Goal: Task Accomplishment & Management: Complete application form

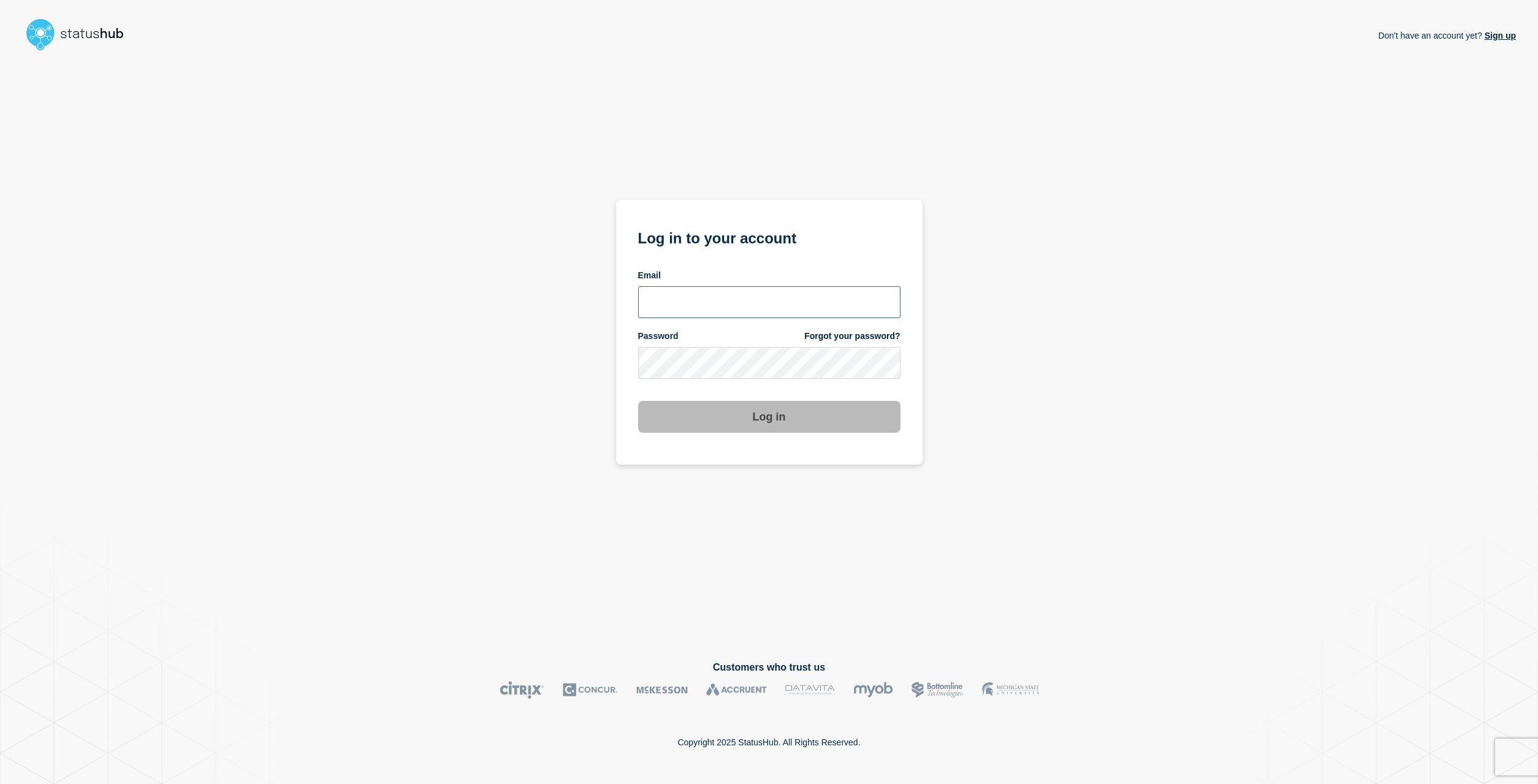
click at [751, 300] on input "email input" at bounding box center [769, 302] width 262 height 32
type input "[EMAIL_ADDRESS][DOMAIN_NAME]"
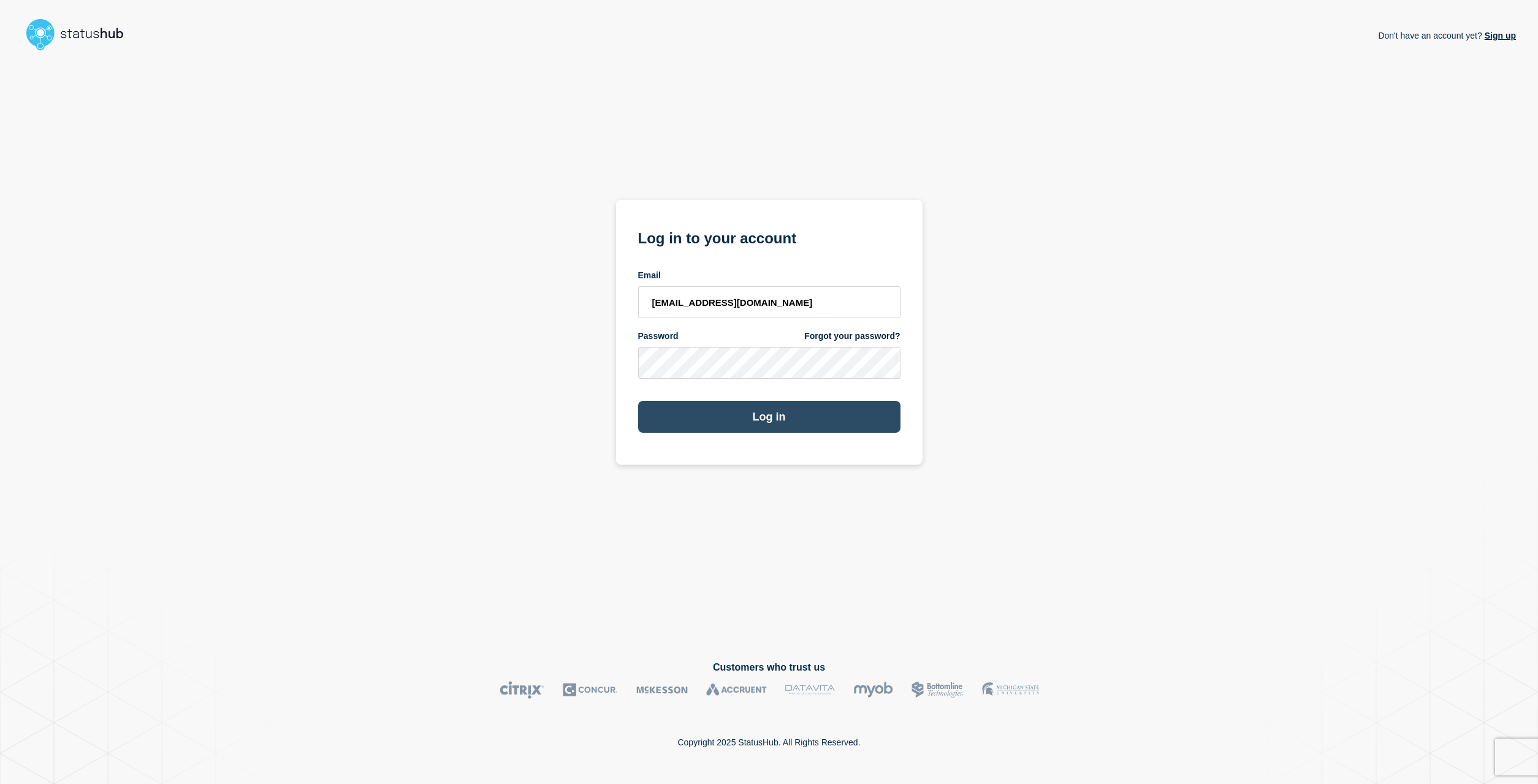
click at [778, 426] on button "Log in" at bounding box center [769, 416] width 262 height 32
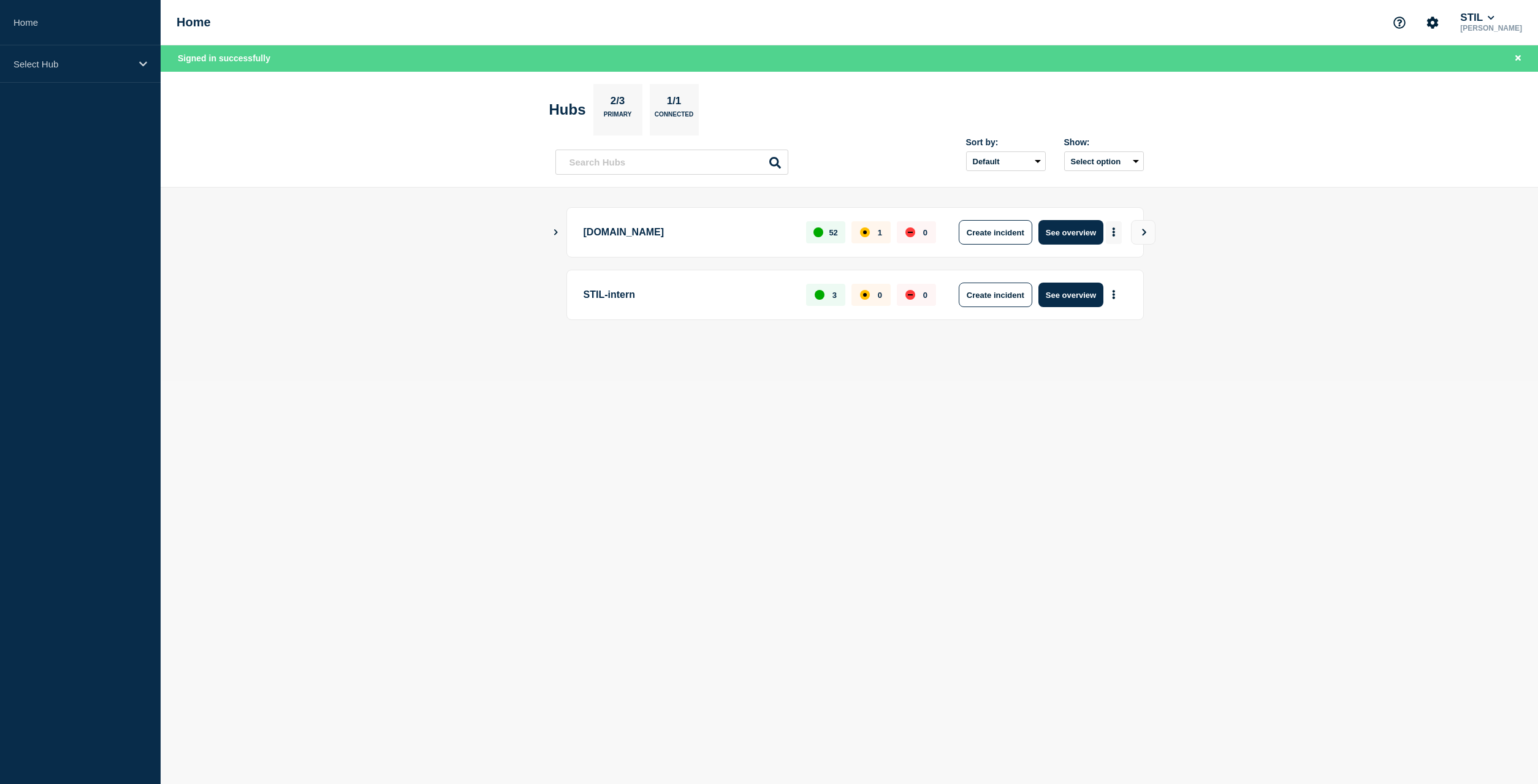
click at [1112, 231] on icon "More actions" at bounding box center [1113, 232] width 3 height 9
click at [1114, 274] on button "Create maintenance" at bounding box center [1108, 269] width 82 height 11
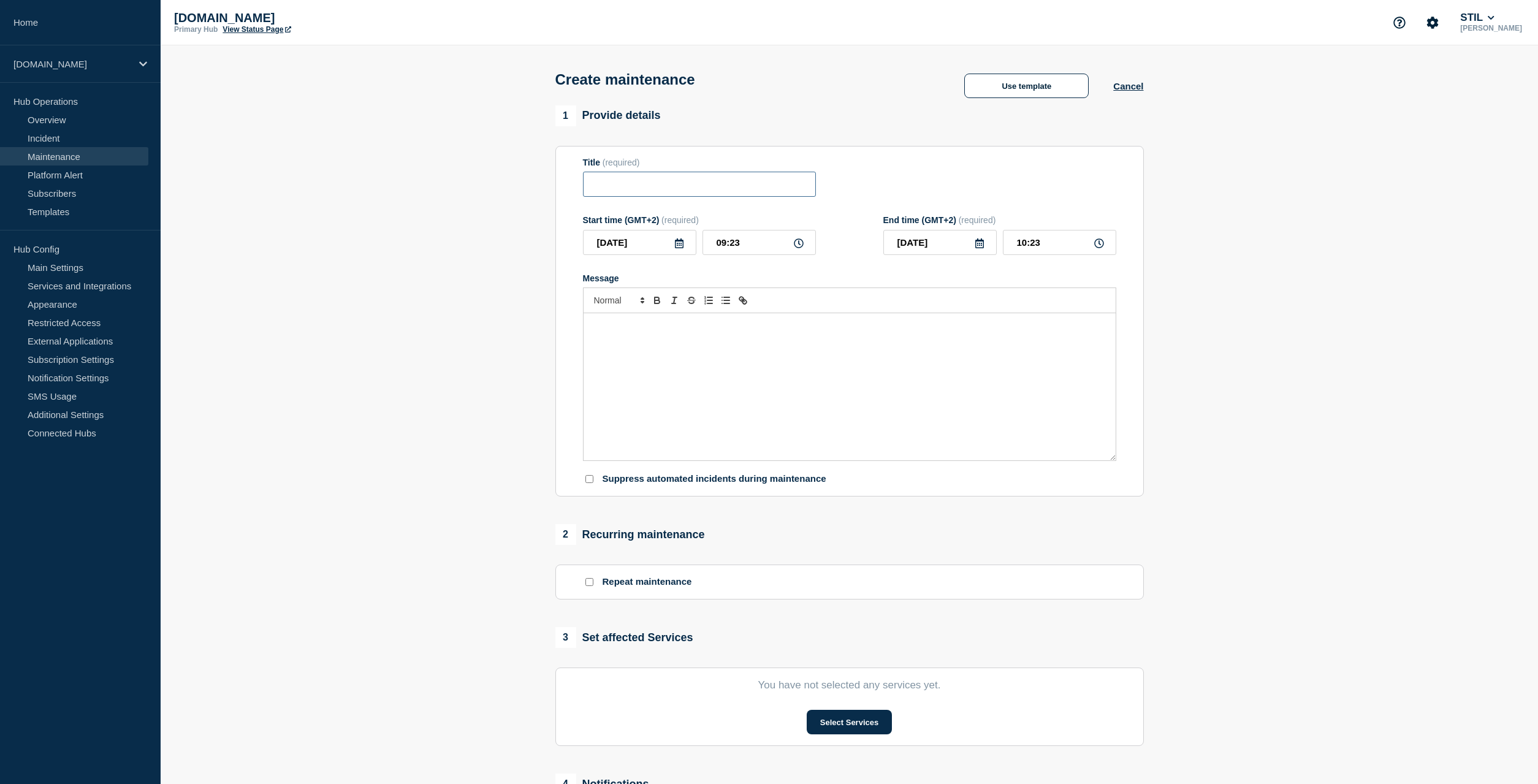
click at [638, 181] on input "Title" at bounding box center [699, 184] width 233 height 25
paste input "Krav til dataaftale på wsiBRUGER"
type input "Krav til dataaftale på wsiBRUGER"
click at [678, 255] on input "2025-09-01" at bounding box center [640, 242] width 114 height 25
click at [679, 247] on icon at bounding box center [680, 243] width 10 height 10
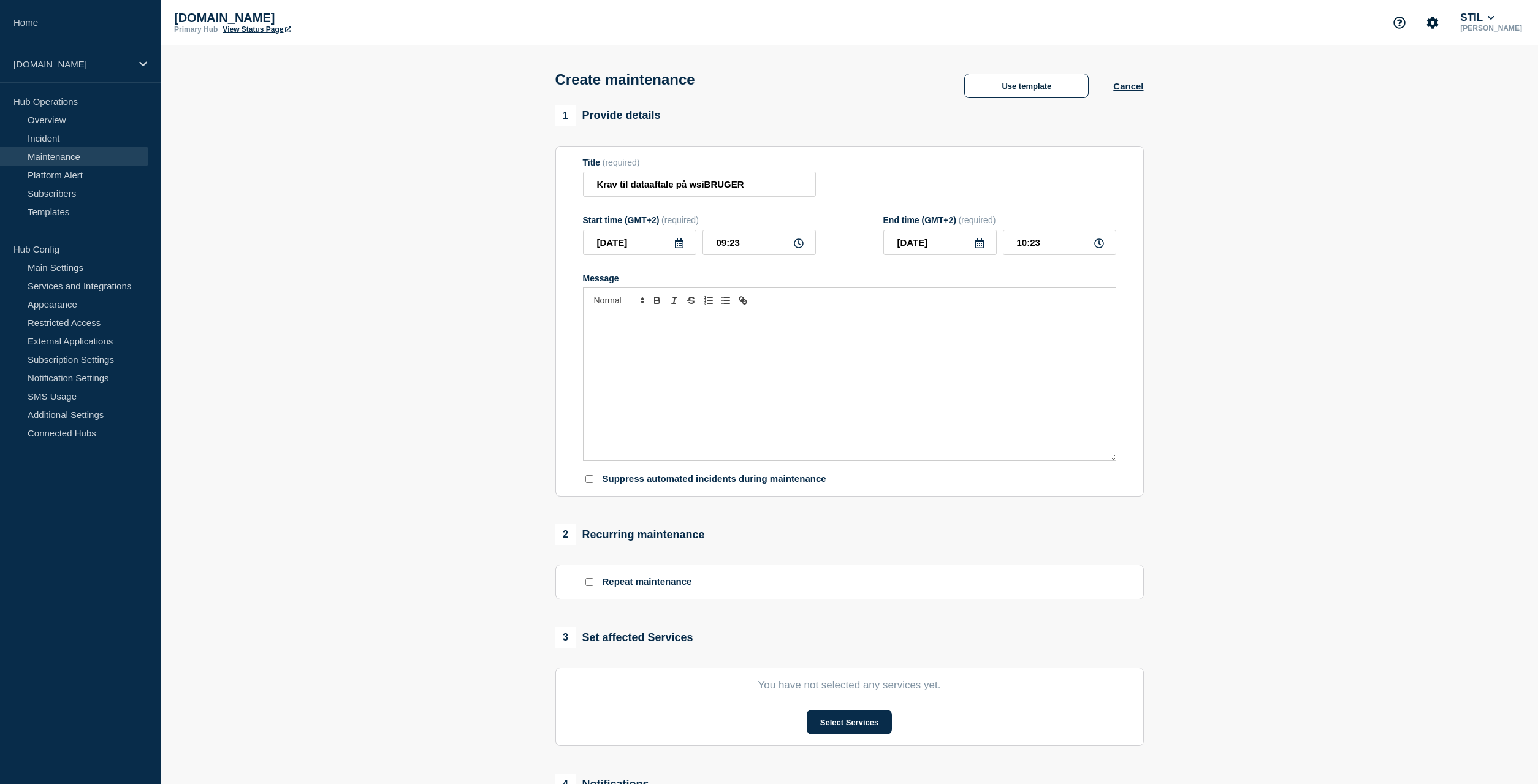
click at [680, 248] on icon at bounding box center [680, 243] width 10 height 10
click at [722, 279] on icon "button" at bounding box center [722, 283] width 15 height 15
click at [666, 322] on div "1" at bounding box center [660, 321] width 17 height 17
type input "2025-10-01"
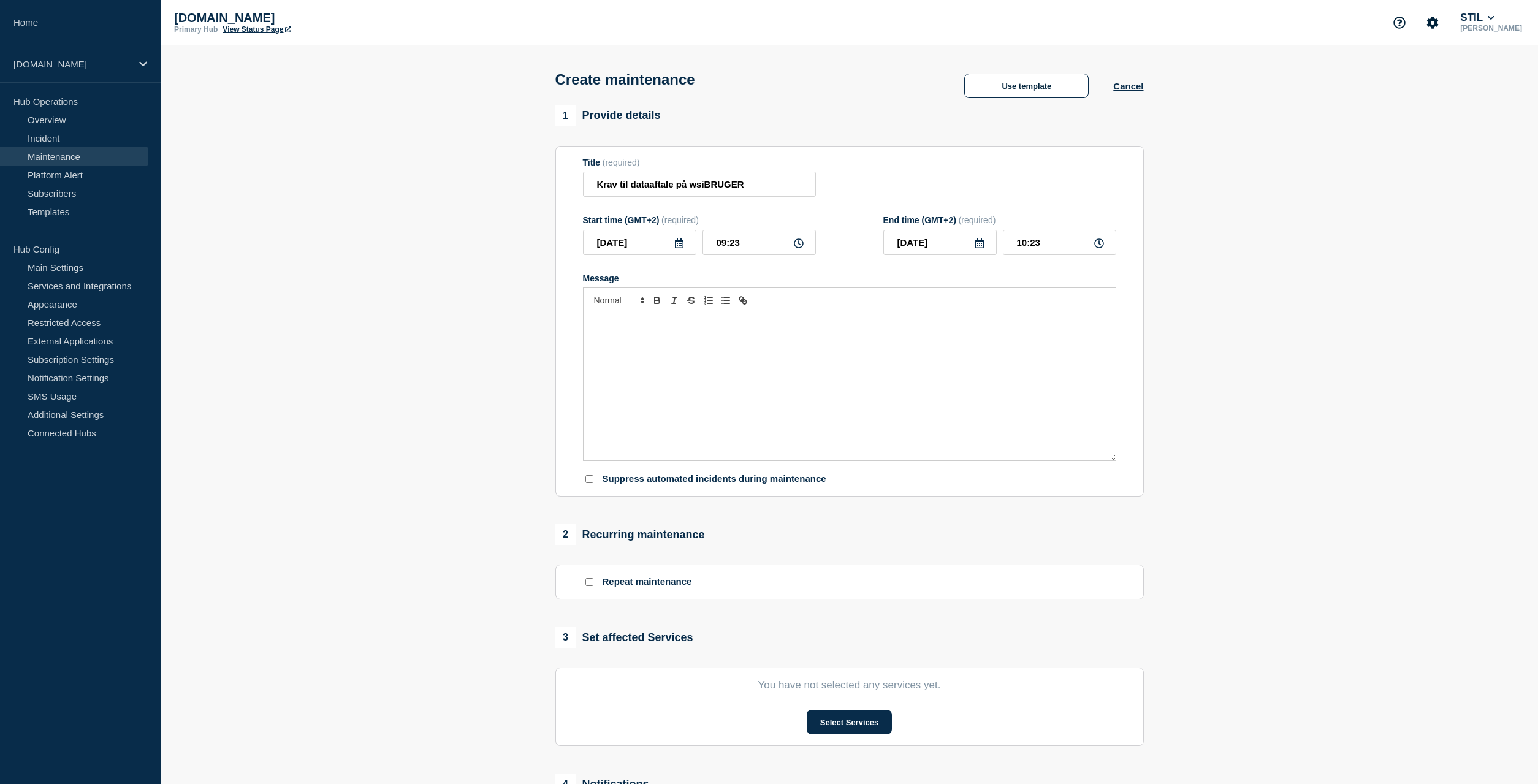
click at [798, 247] on icon at bounding box center [799, 243] width 10 height 10
click at [767, 247] on input "09:23" at bounding box center [760, 242] width 114 height 25
drag, startPoint x: 744, startPoint y: 247, endPoint x: 698, endPoint y: 246, distance: 46.0
click at [703, 246] on input "09:23" at bounding box center [760, 242] width 114 height 25
type input "00:00"
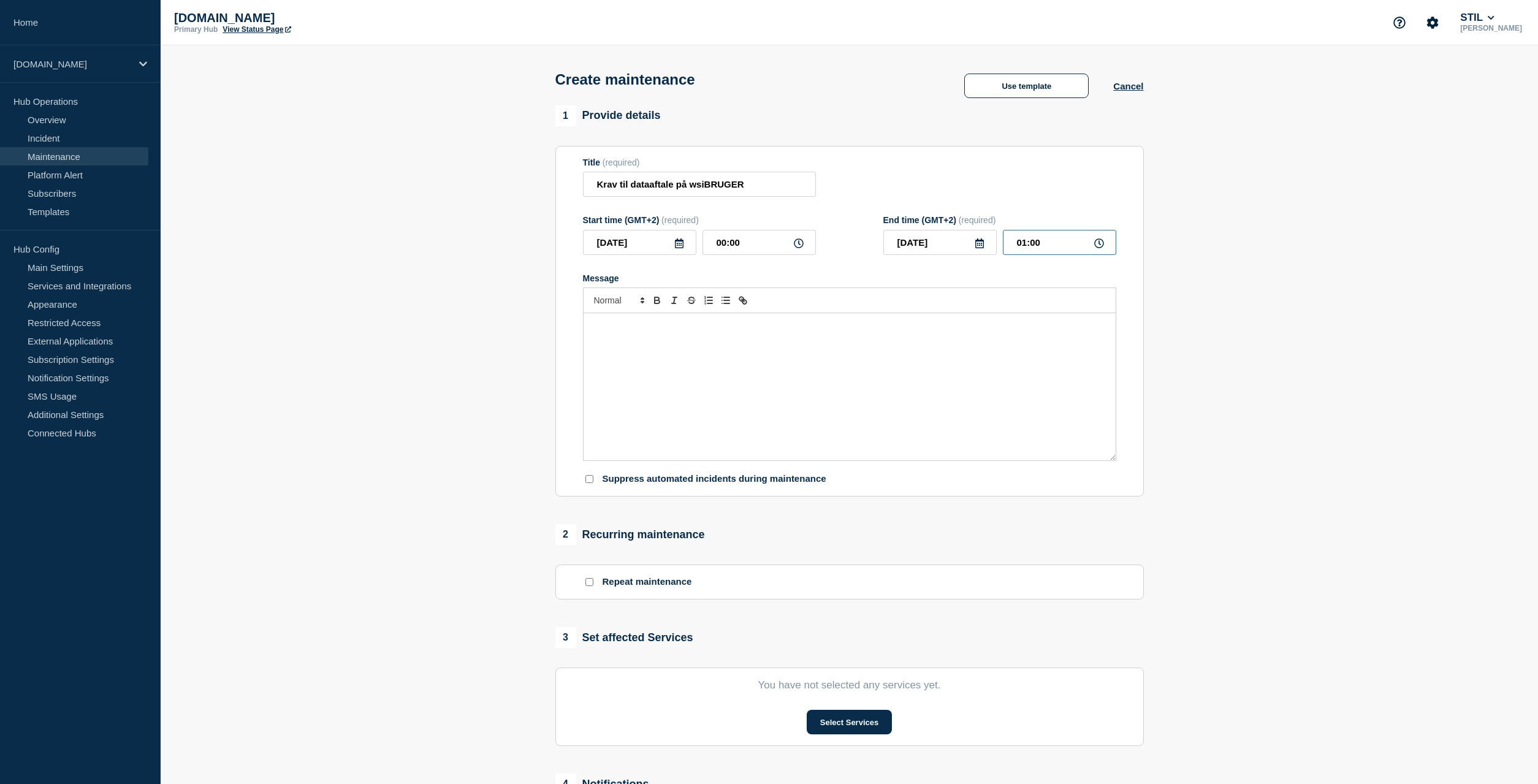
drag, startPoint x: 1059, startPoint y: 247, endPoint x: 1007, endPoint y: 244, distance: 52.1
click at [1007, 244] on input "01:00" at bounding box center [1060, 242] width 114 height 25
type input "23:59"
click at [929, 364] on div "Message" at bounding box center [849, 387] width 532 height 147
click at [808, 349] on div "Message" at bounding box center [849, 387] width 532 height 147
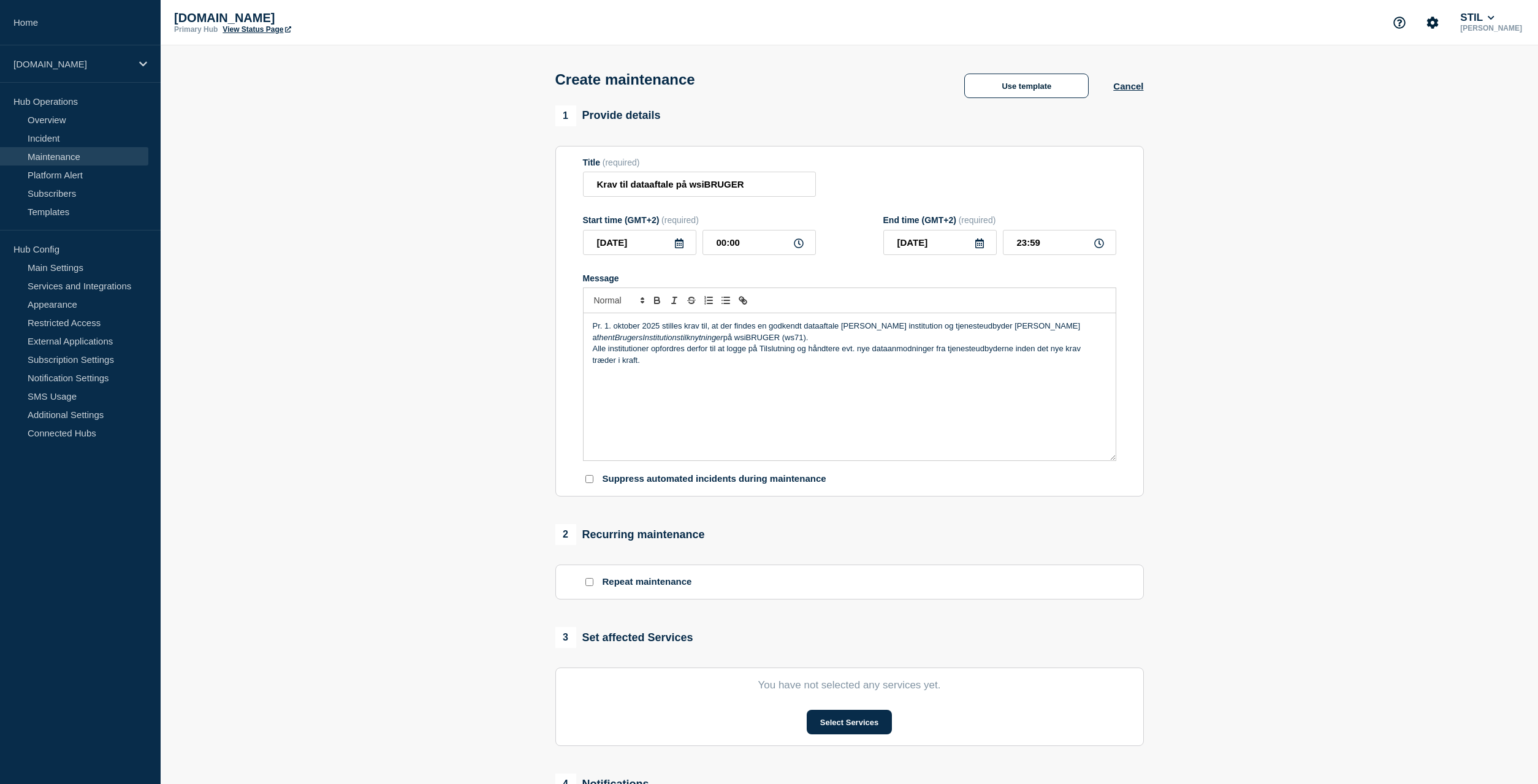
click at [819, 343] on p "Pr. 1. oktober 2025 stilles krav til, at der findes en godkendt dataaftale mell…" at bounding box center [849, 332] width 514 height 23
click at [822, 391] on div "Pr. 1. oktober 2025 stilles krav til, at der findes en godkendt dataaftale mell…" at bounding box center [849, 387] width 532 height 147
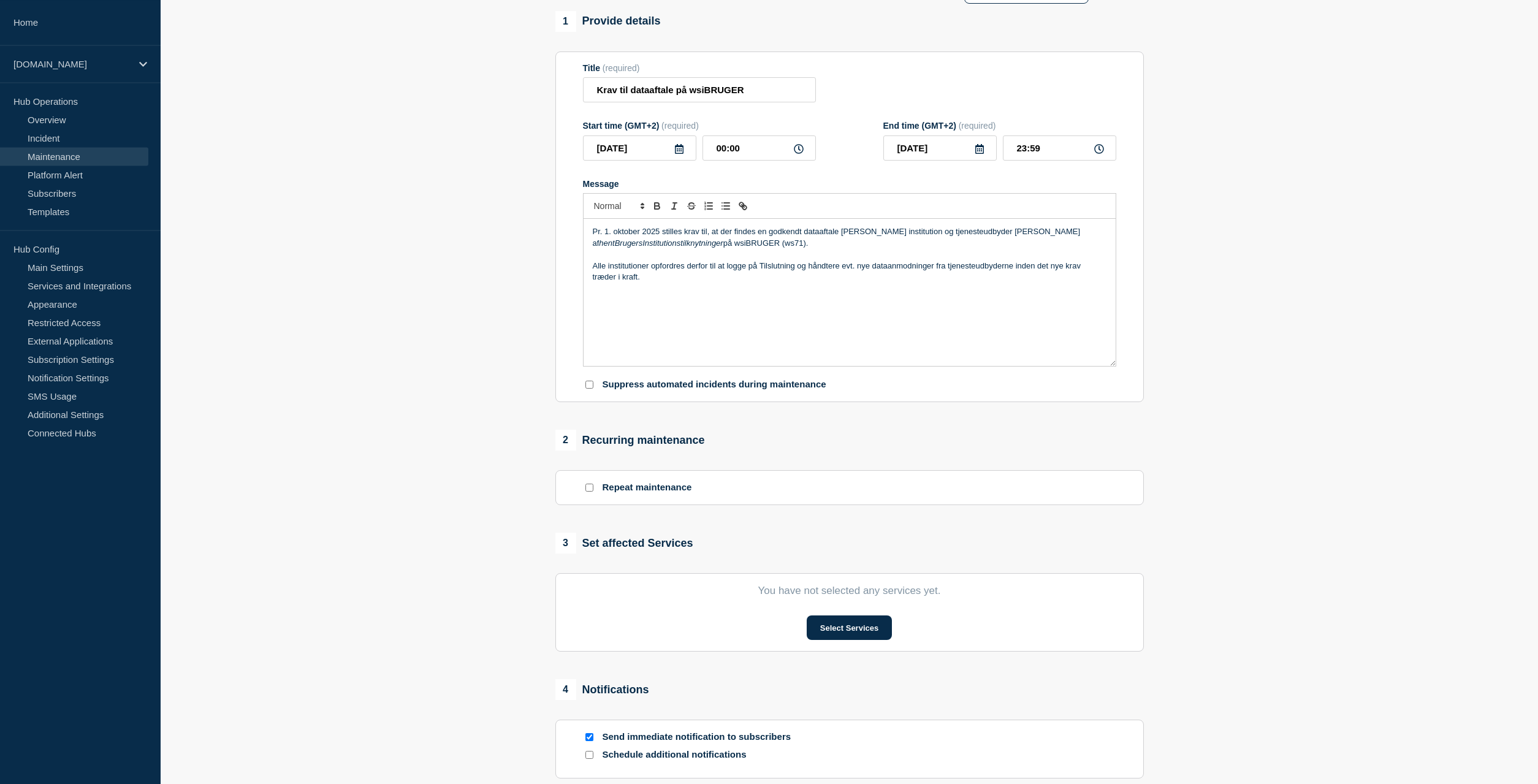
scroll to position [187, 0]
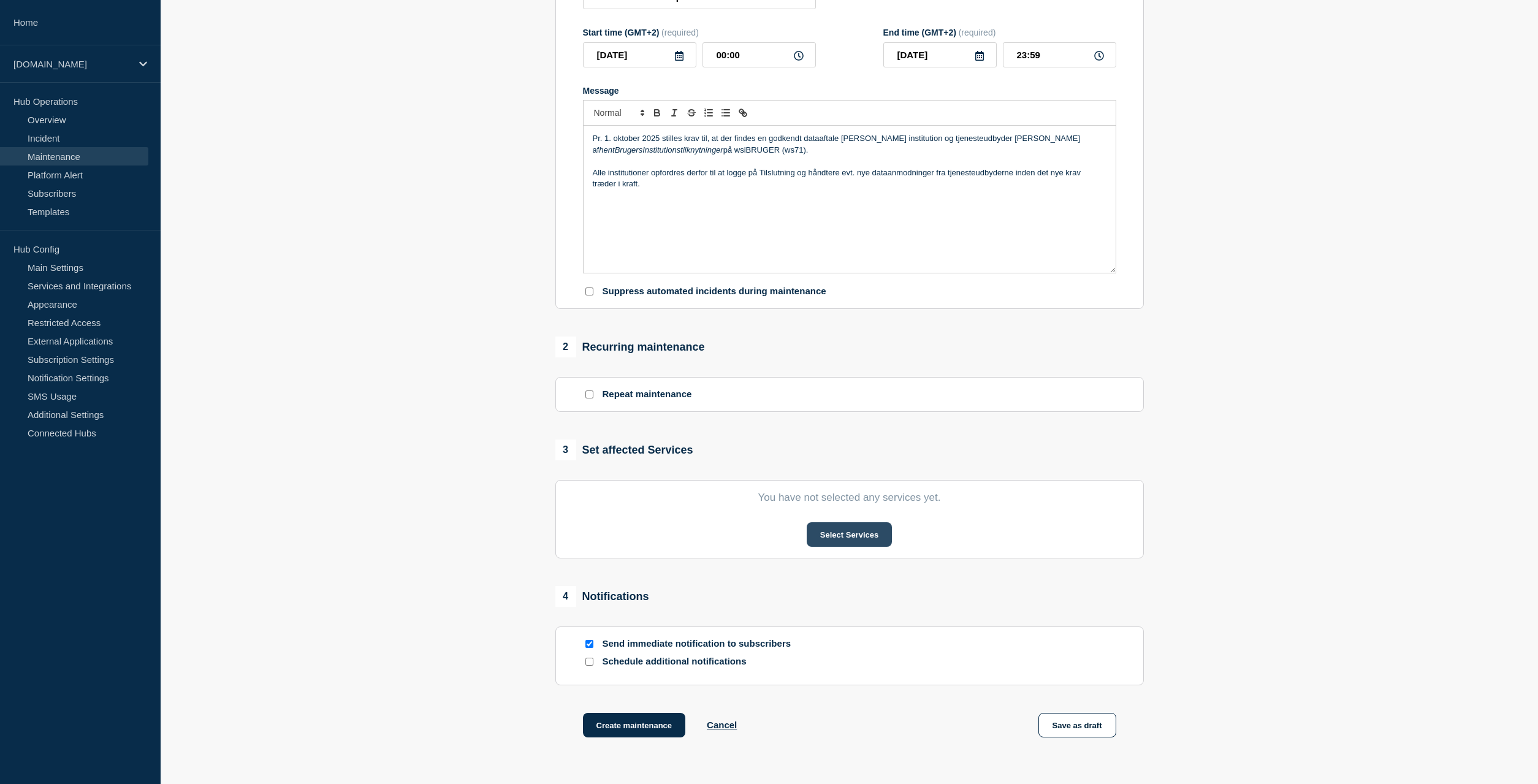
click at [858, 539] on button "Select Services" at bounding box center [849, 534] width 85 height 25
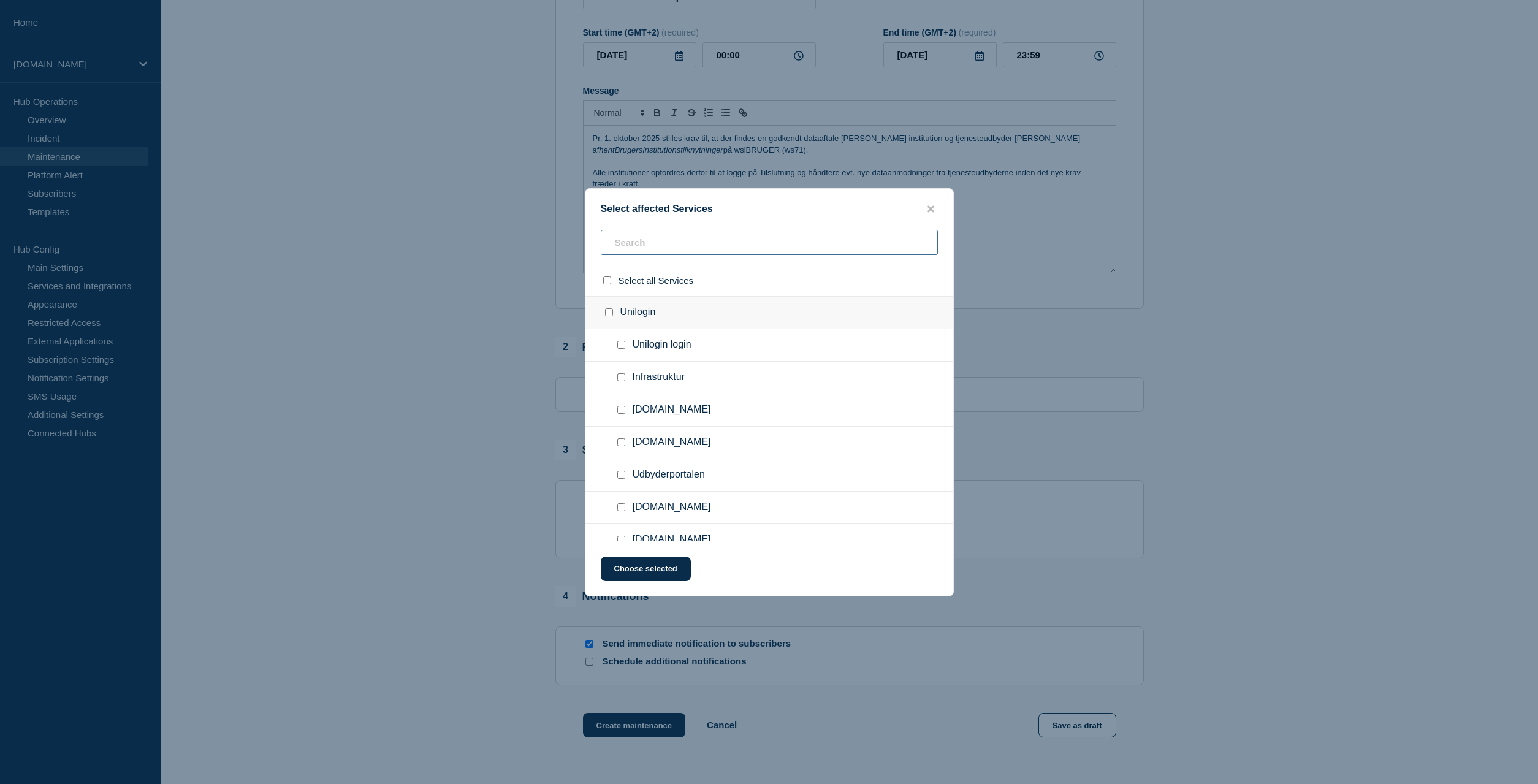
click at [661, 237] on input "text" at bounding box center [769, 242] width 337 height 25
click at [623, 380] on input "Infrastruktur checkbox" at bounding box center [622, 378] width 8 height 8
checkbox input "true"
click at [666, 237] on input "text" at bounding box center [769, 242] width 337 height 25
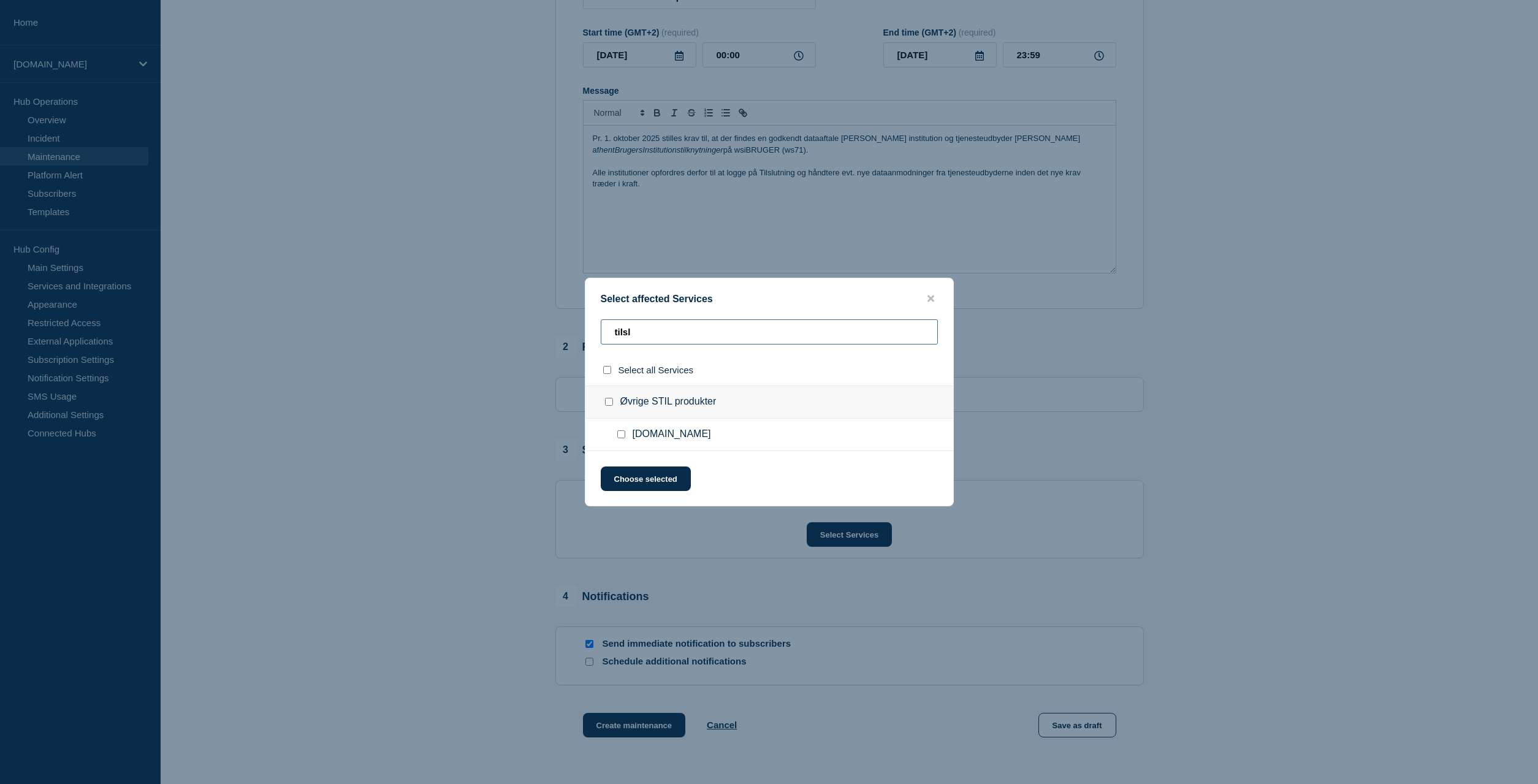
type input "tilsl"
click at [620, 437] on input "Tilslutning.stil.dk checkbox" at bounding box center [622, 434] width 8 height 8
checkbox input "true"
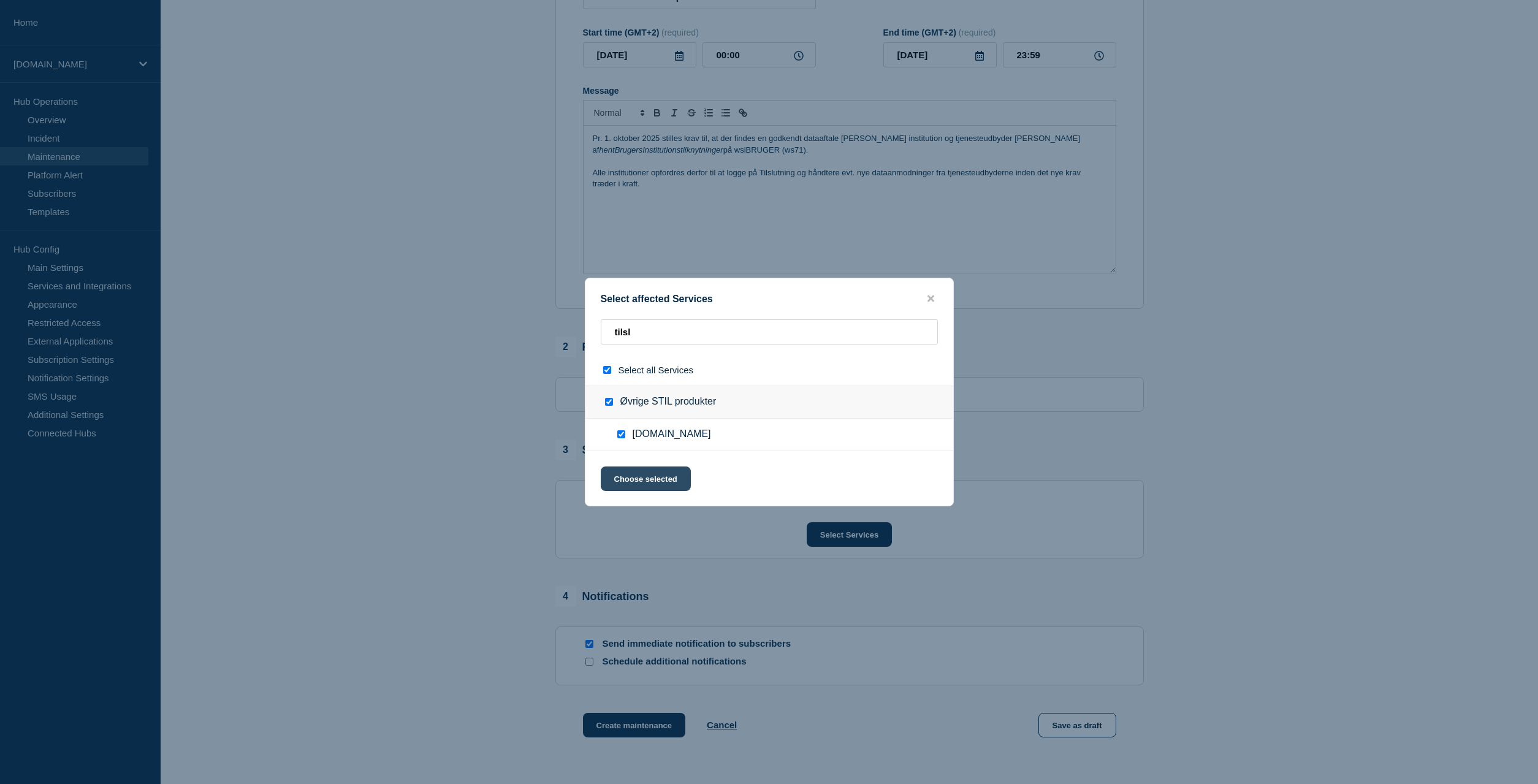
click at [645, 481] on button "Choose selected" at bounding box center [645, 479] width 90 height 25
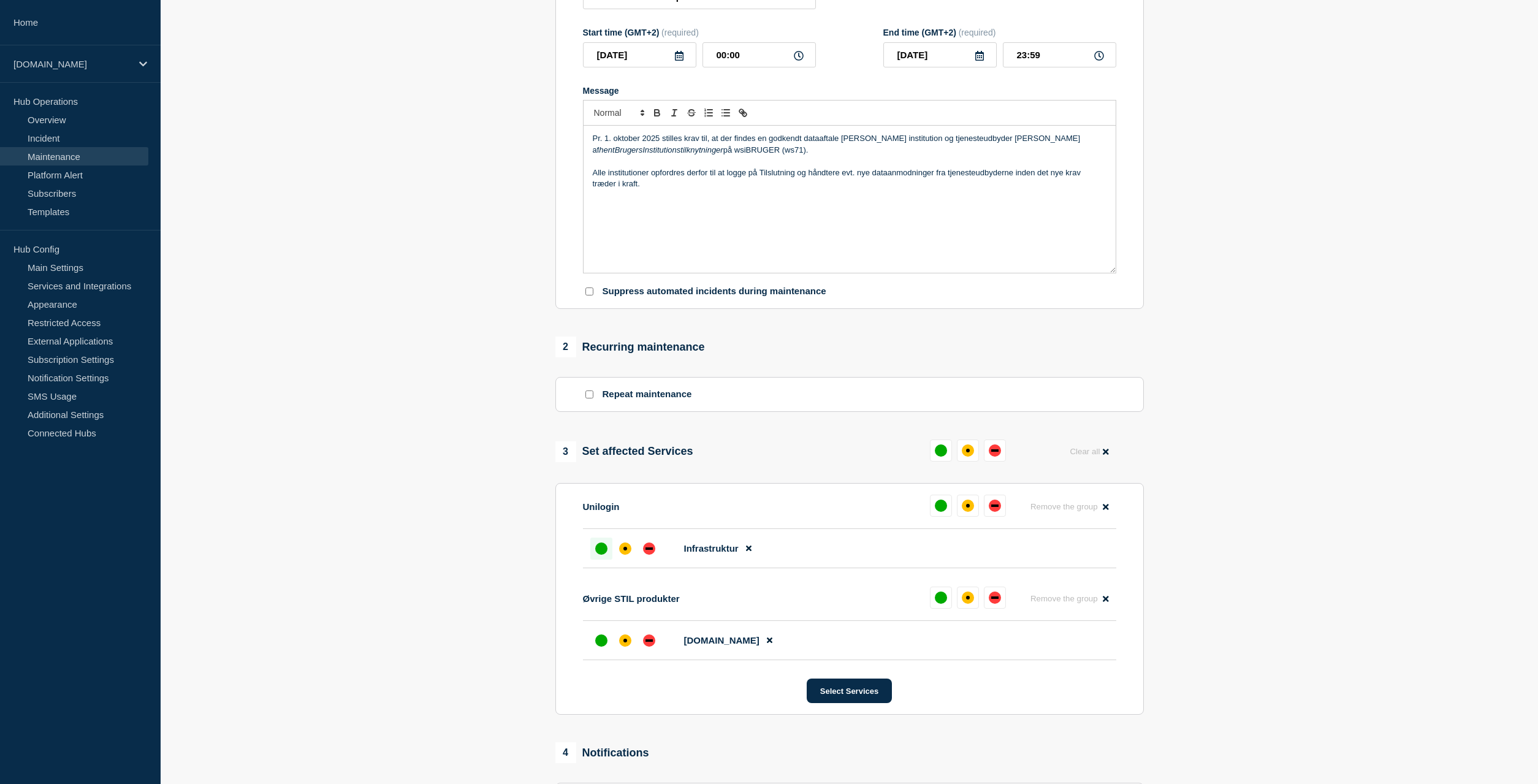
click at [597, 555] on div "up" at bounding box center [601, 548] width 12 height 12
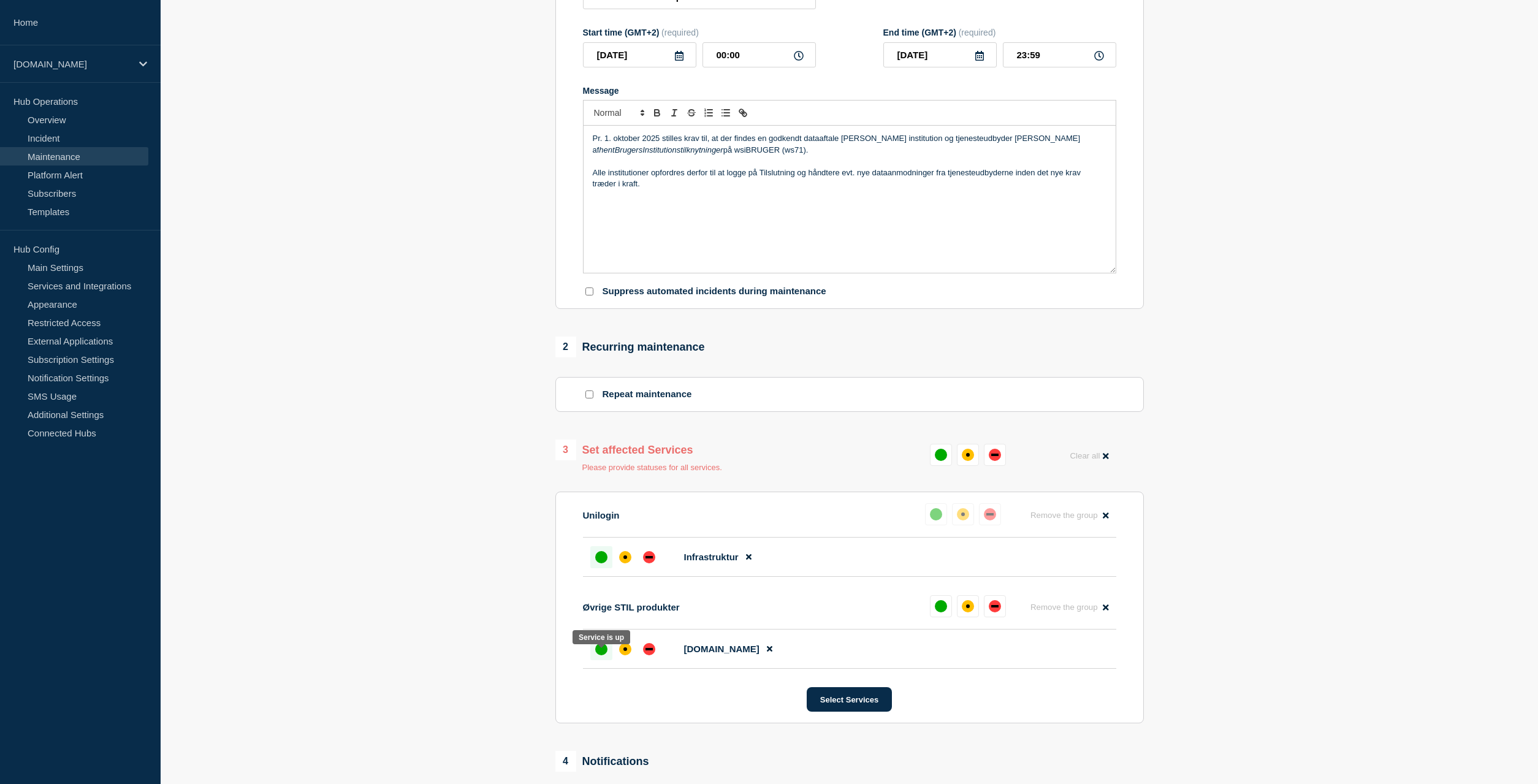
click at [598, 655] on div "up" at bounding box center [601, 649] width 12 height 12
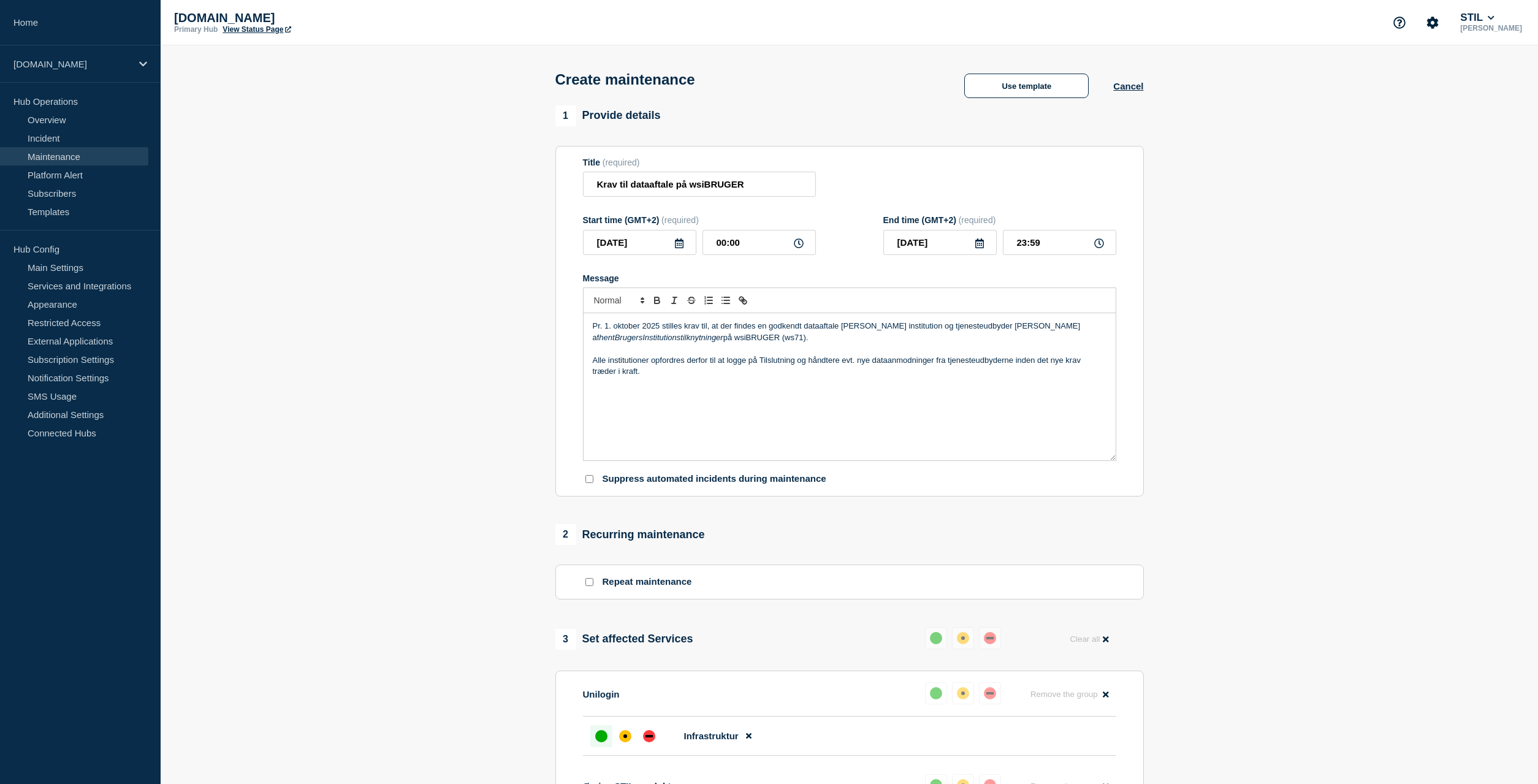
scroll to position [450, 0]
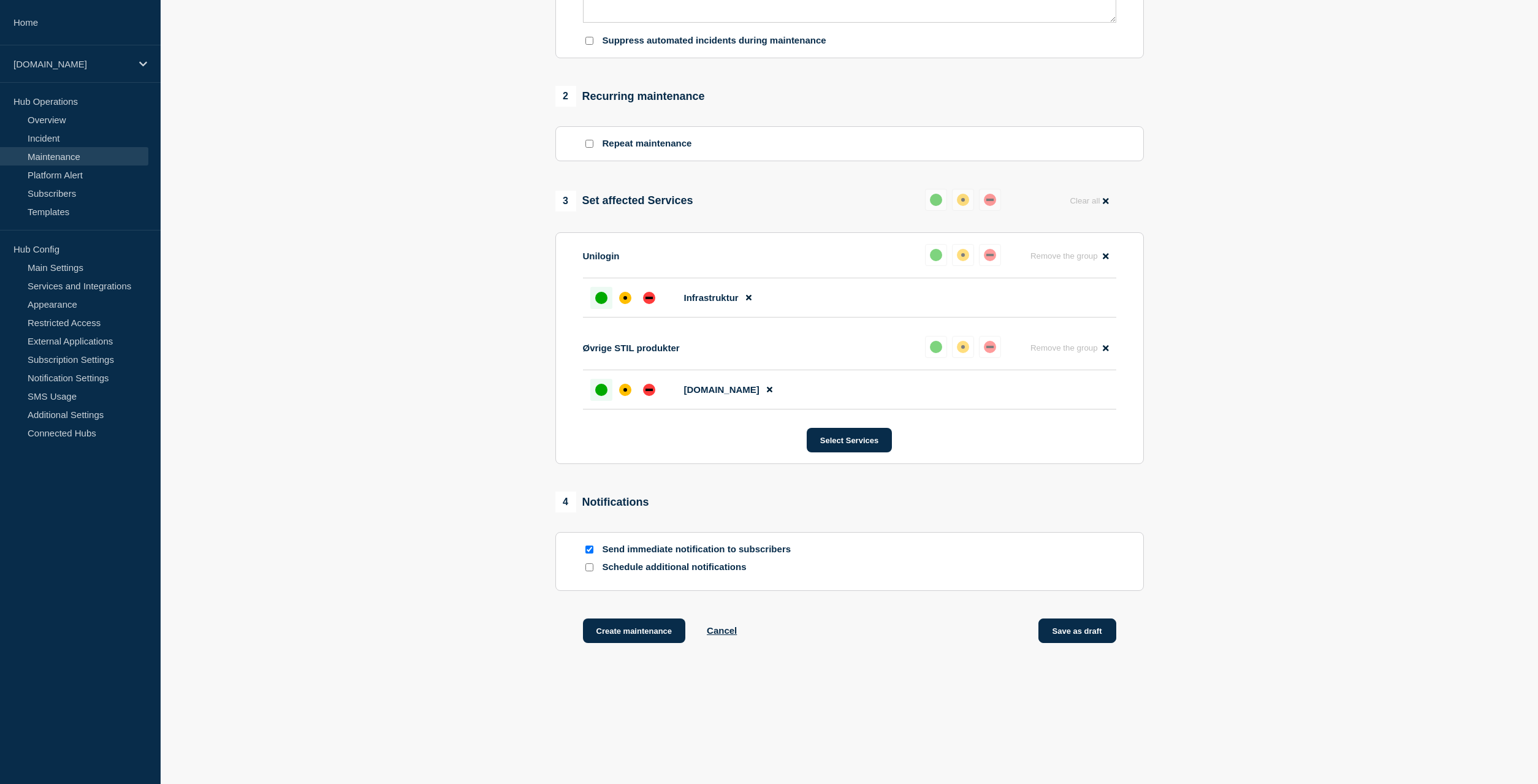
click at [1067, 634] on button "Save as draft" at bounding box center [1077, 631] width 78 height 25
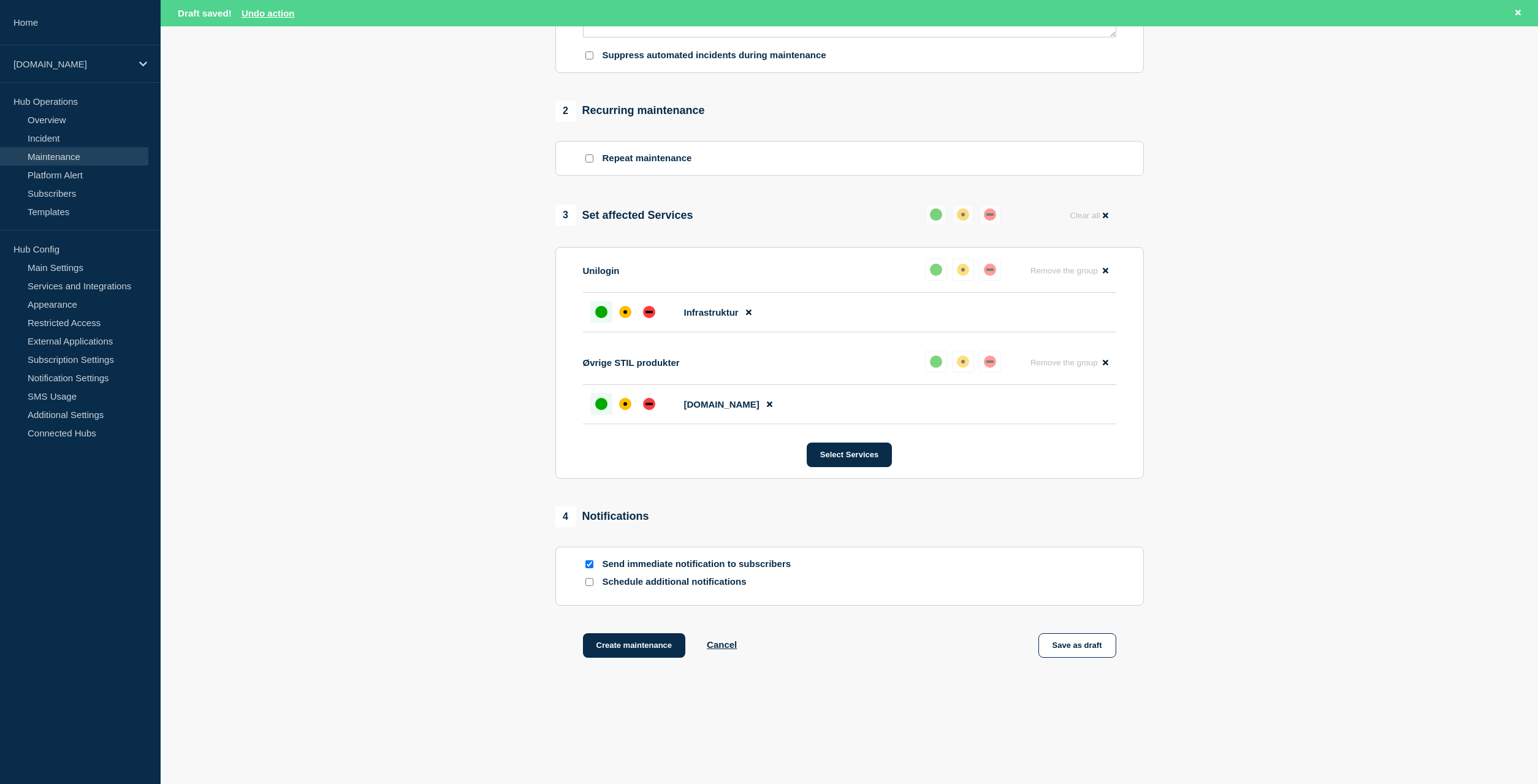
scroll to position [476, 0]
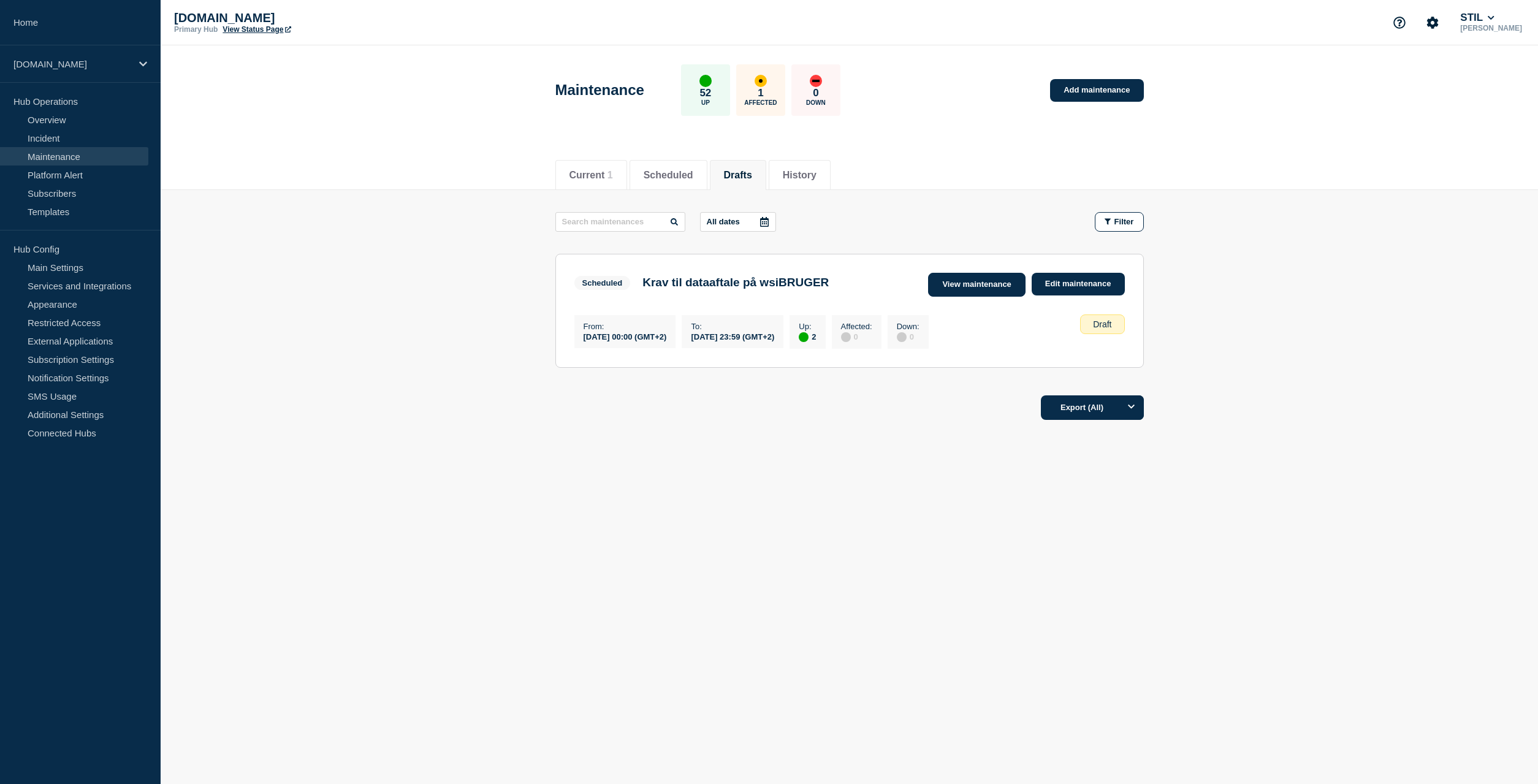
click at [965, 284] on link "View maintenance" at bounding box center [976, 284] width 96 height 24
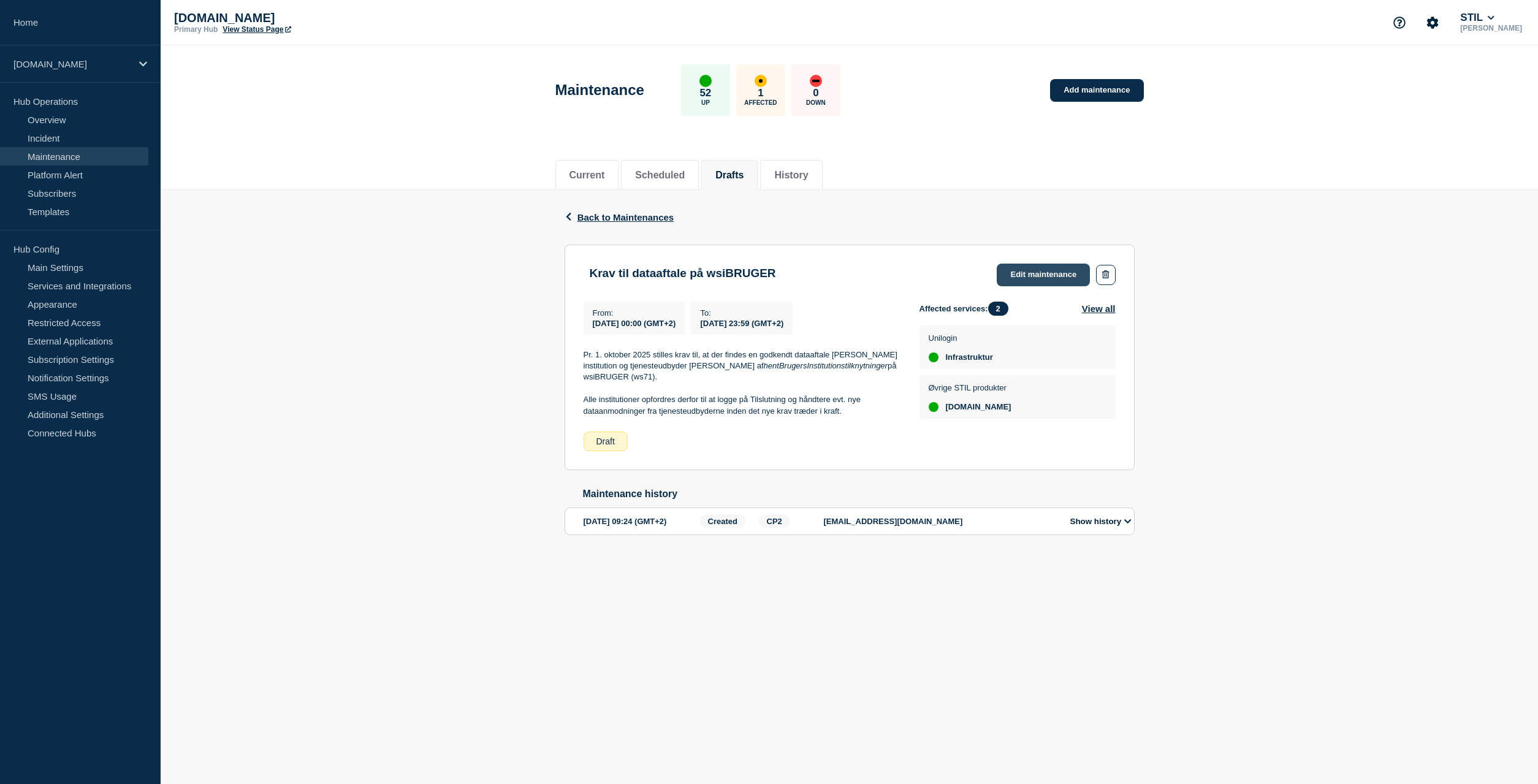
click at [1045, 274] on link "Edit maintenance" at bounding box center [1043, 275] width 93 height 23
click at [1032, 276] on link "Edit maintenance" at bounding box center [1043, 275] width 93 height 23
click at [712, 176] on ul "Current Scheduled Drafts History" at bounding box center [689, 175] width 270 height 30
click at [662, 171] on button "Scheduled" at bounding box center [660, 175] width 49 height 11
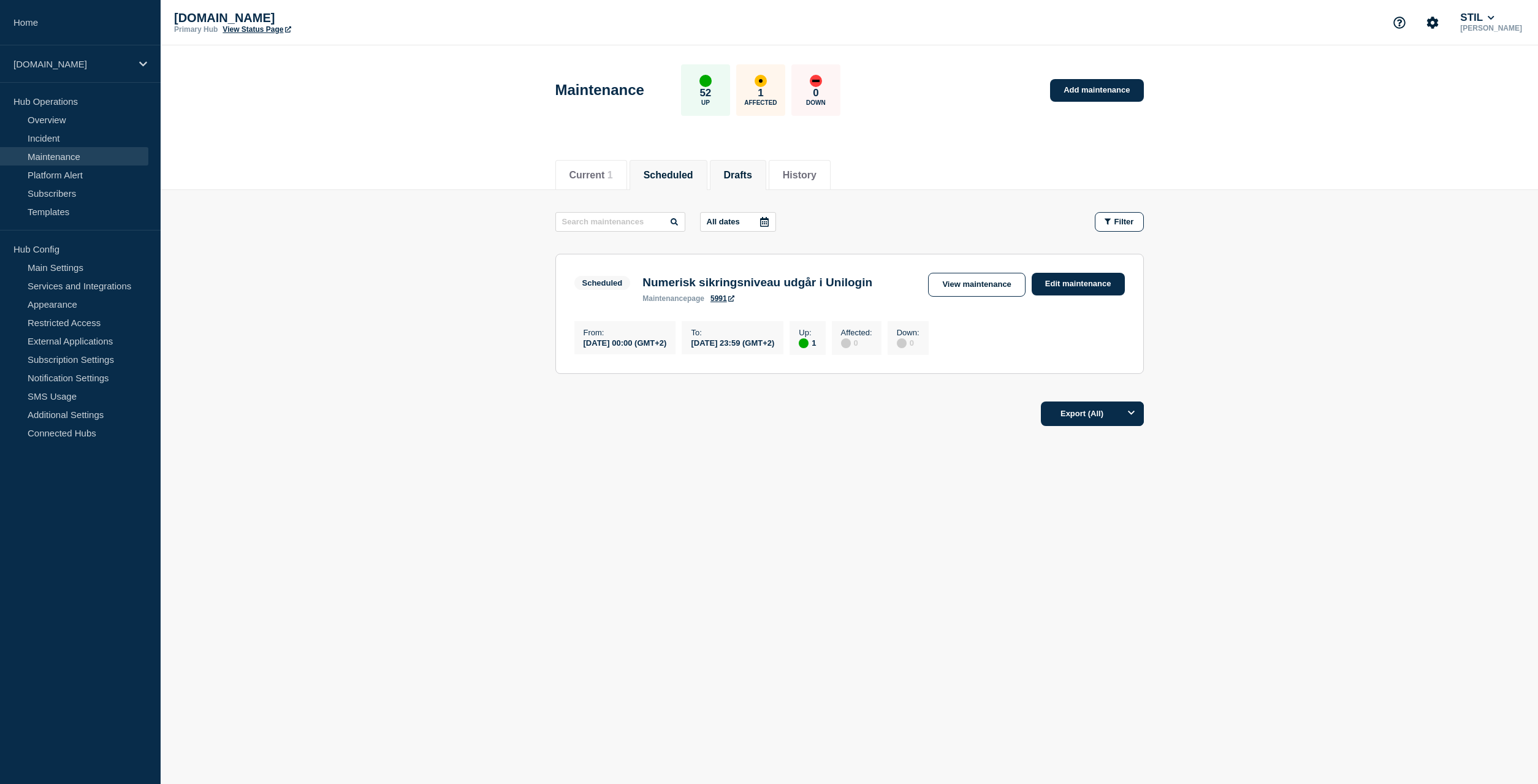
click at [741, 170] on button "Drafts" at bounding box center [738, 175] width 28 height 11
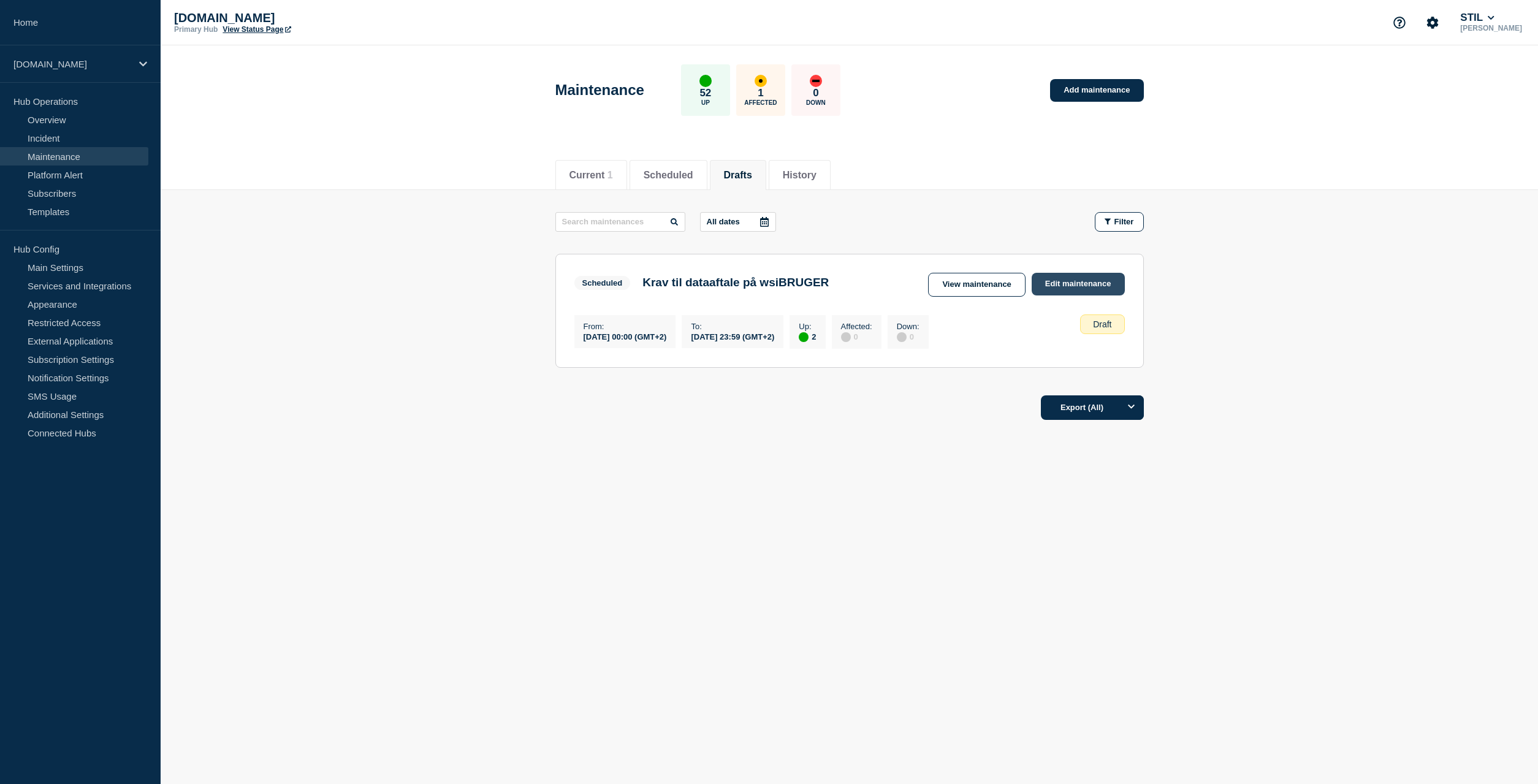
click at [1075, 280] on link "Edit maintenance" at bounding box center [1078, 284] width 93 height 23
click at [1093, 282] on link "Edit maintenance" at bounding box center [1078, 284] width 93 height 23
click at [1094, 282] on link "Edit maintenance" at bounding box center [1078, 284] width 93 height 23
click at [1095, 282] on link "Edit maintenance" at bounding box center [1078, 284] width 93 height 23
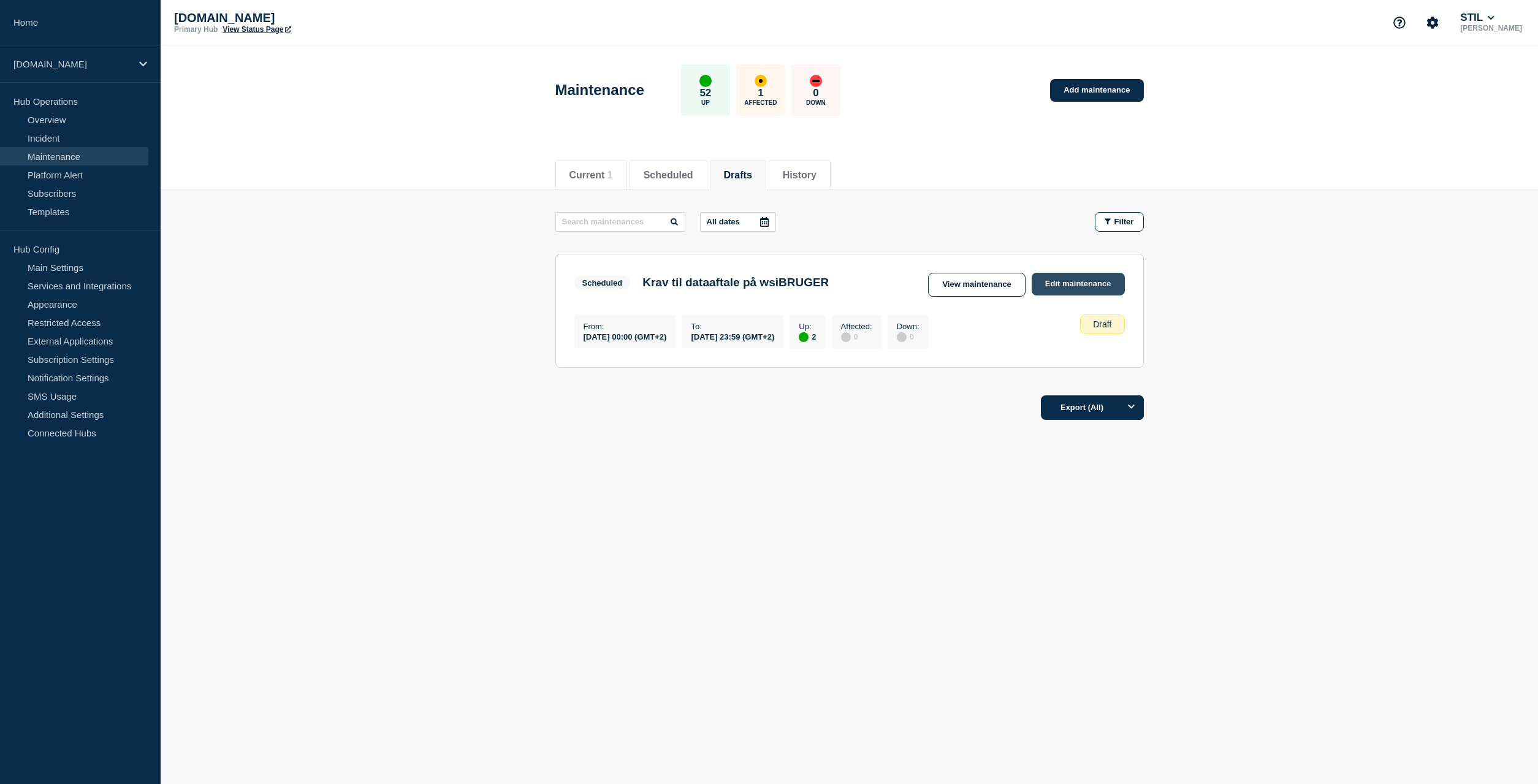
click at [1067, 283] on link "Edit maintenance" at bounding box center [1078, 284] width 93 height 23
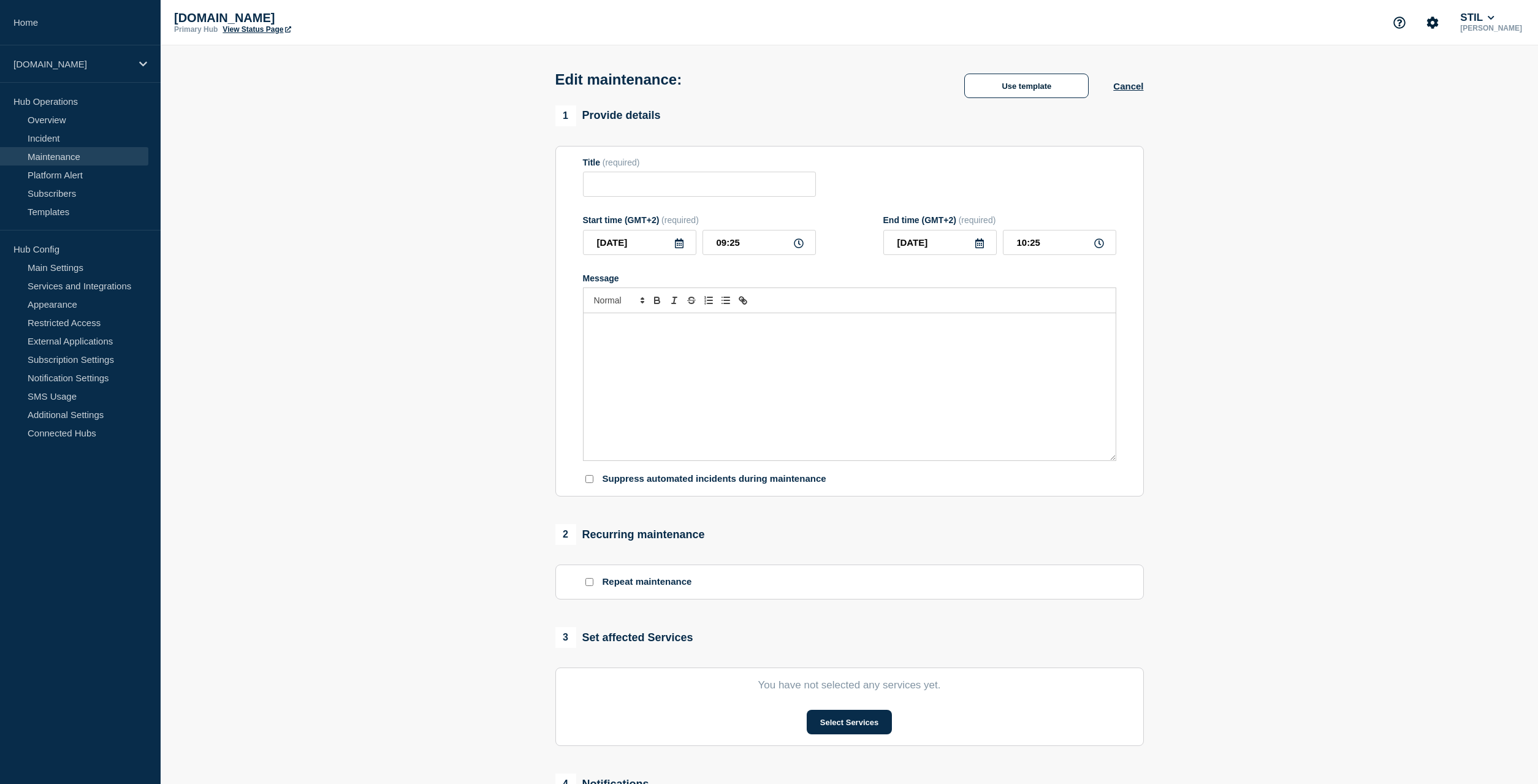
type input "Krav til dataaftale på wsiBRUGER"
type input "2025-10-01"
type input "00:00"
type input "2025-10-01"
type input "23:59"
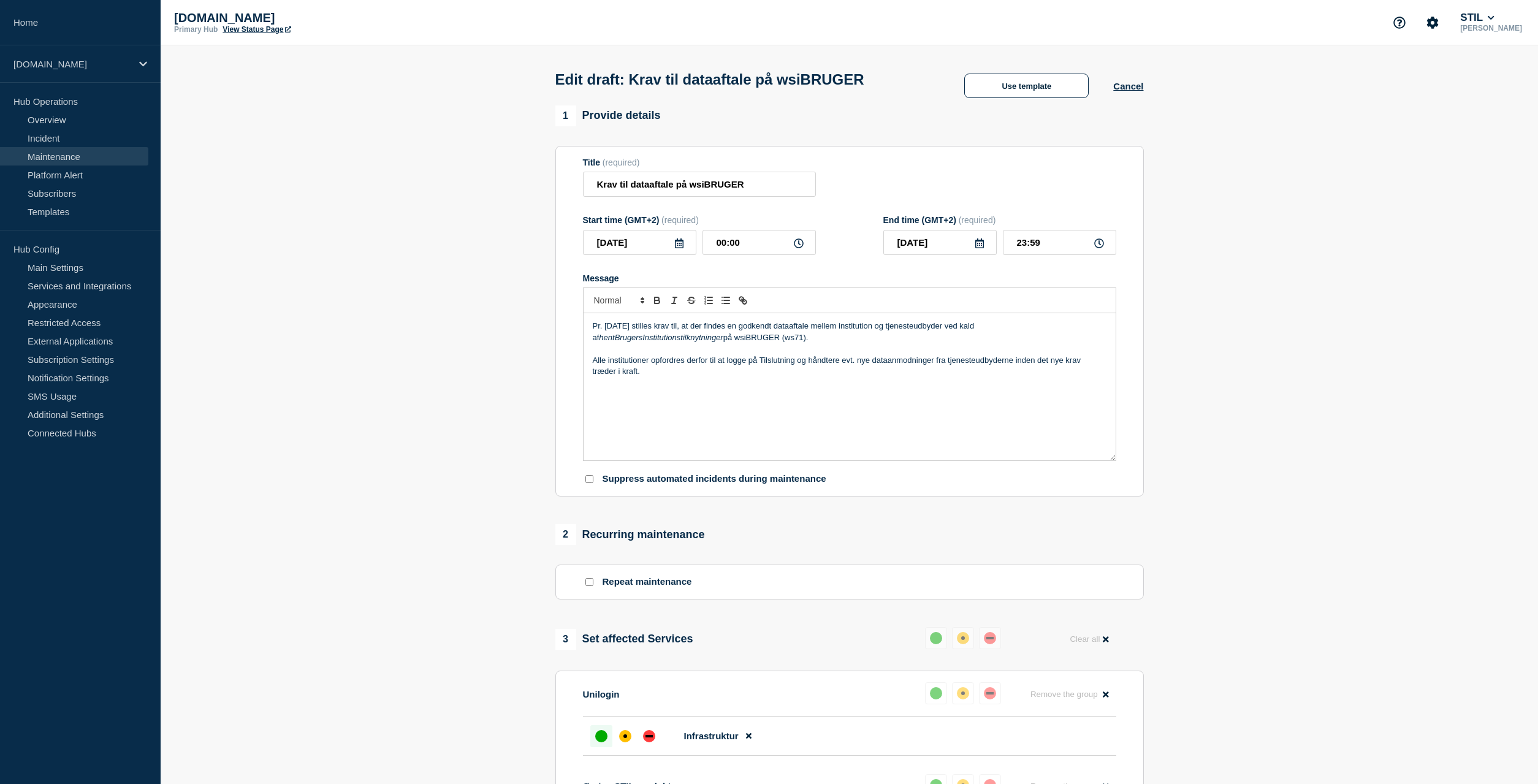
click at [920, 405] on div "Pr. 1. oktober 2025 stilles krav til, at der findes en godkendt dataaftale mell…" at bounding box center [849, 387] width 532 height 147
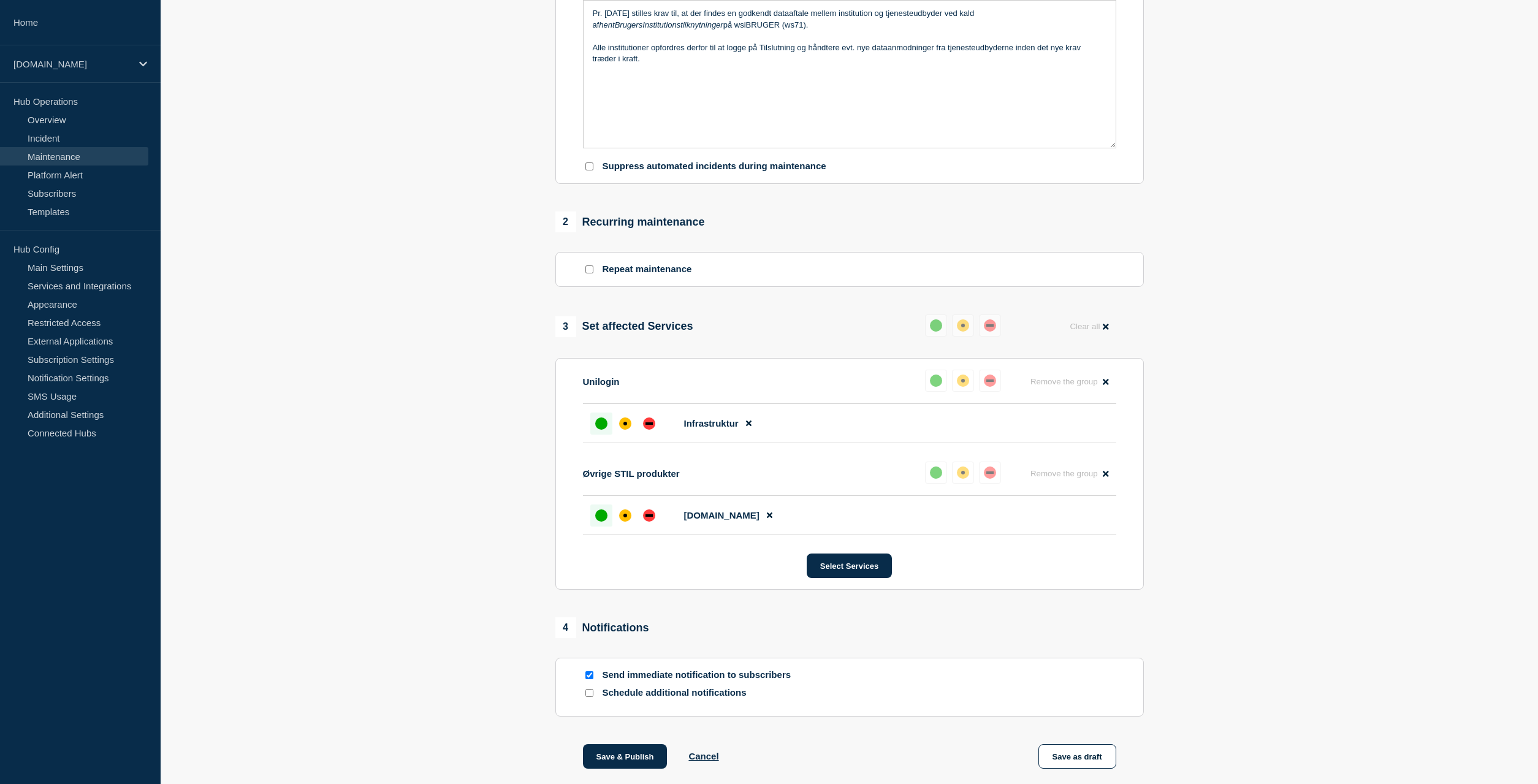
scroll to position [388, 0]
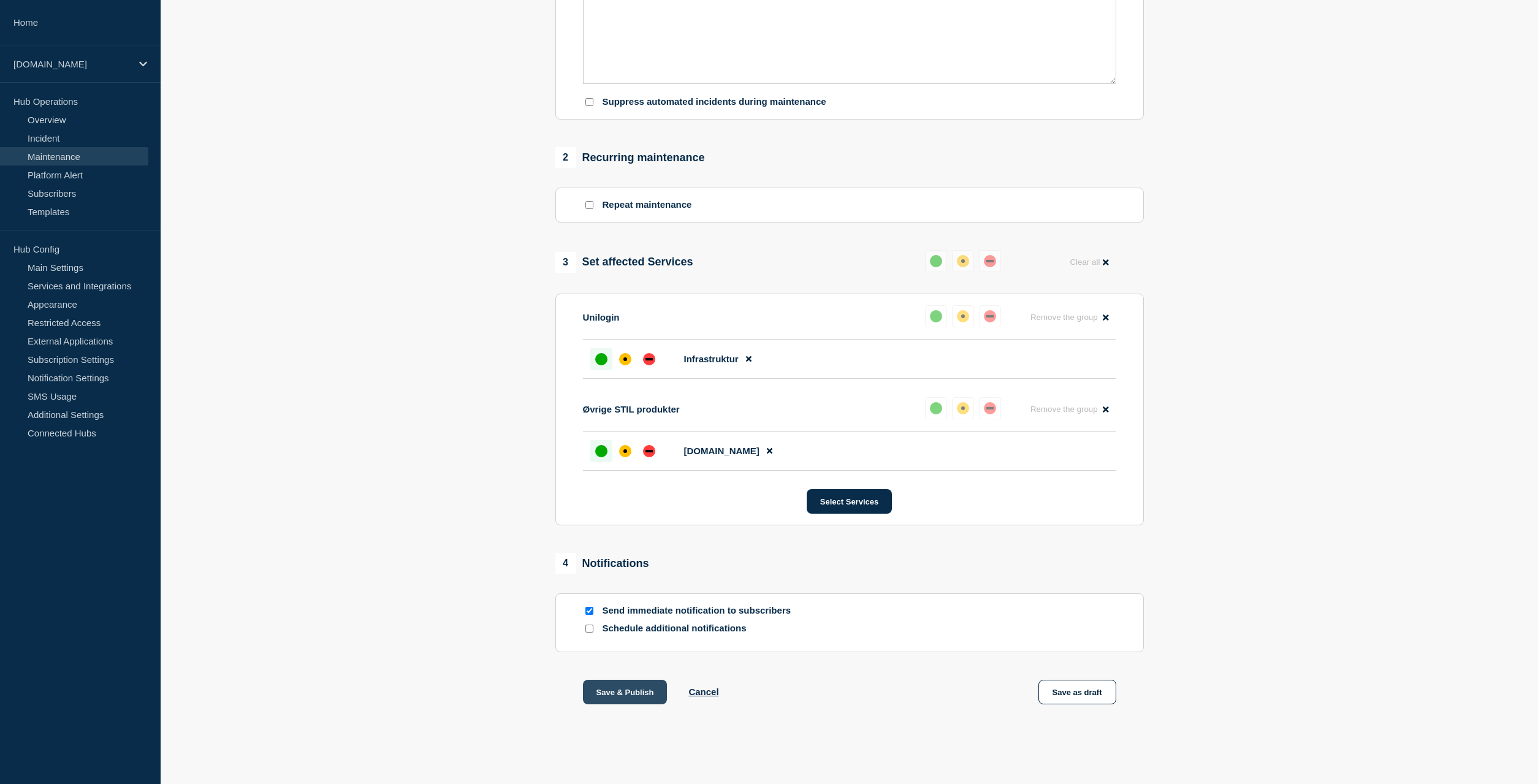
click at [609, 688] on button "Save & Publish" at bounding box center [625, 692] width 85 height 25
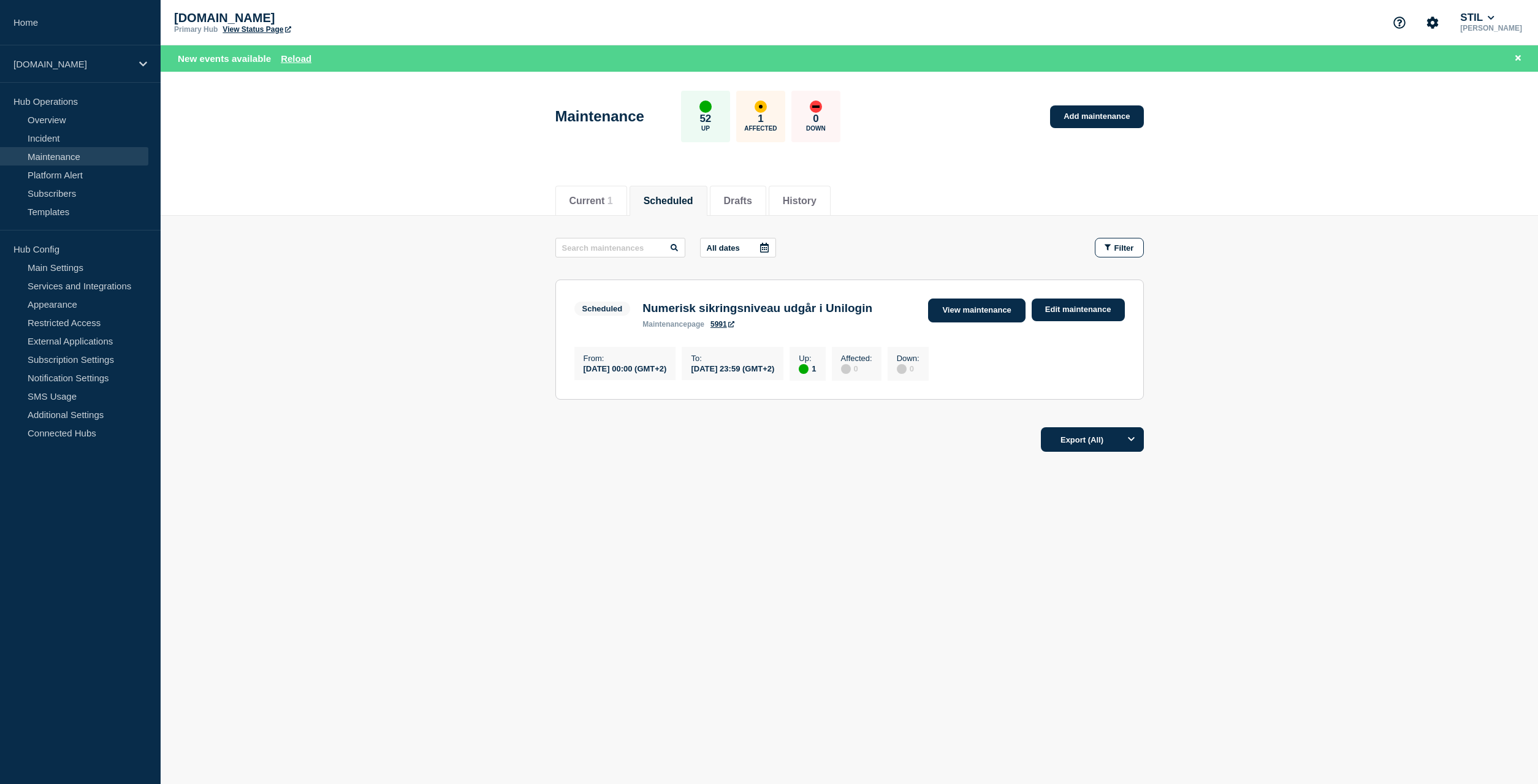
click at [997, 307] on link "View maintenance" at bounding box center [976, 310] width 96 height 24
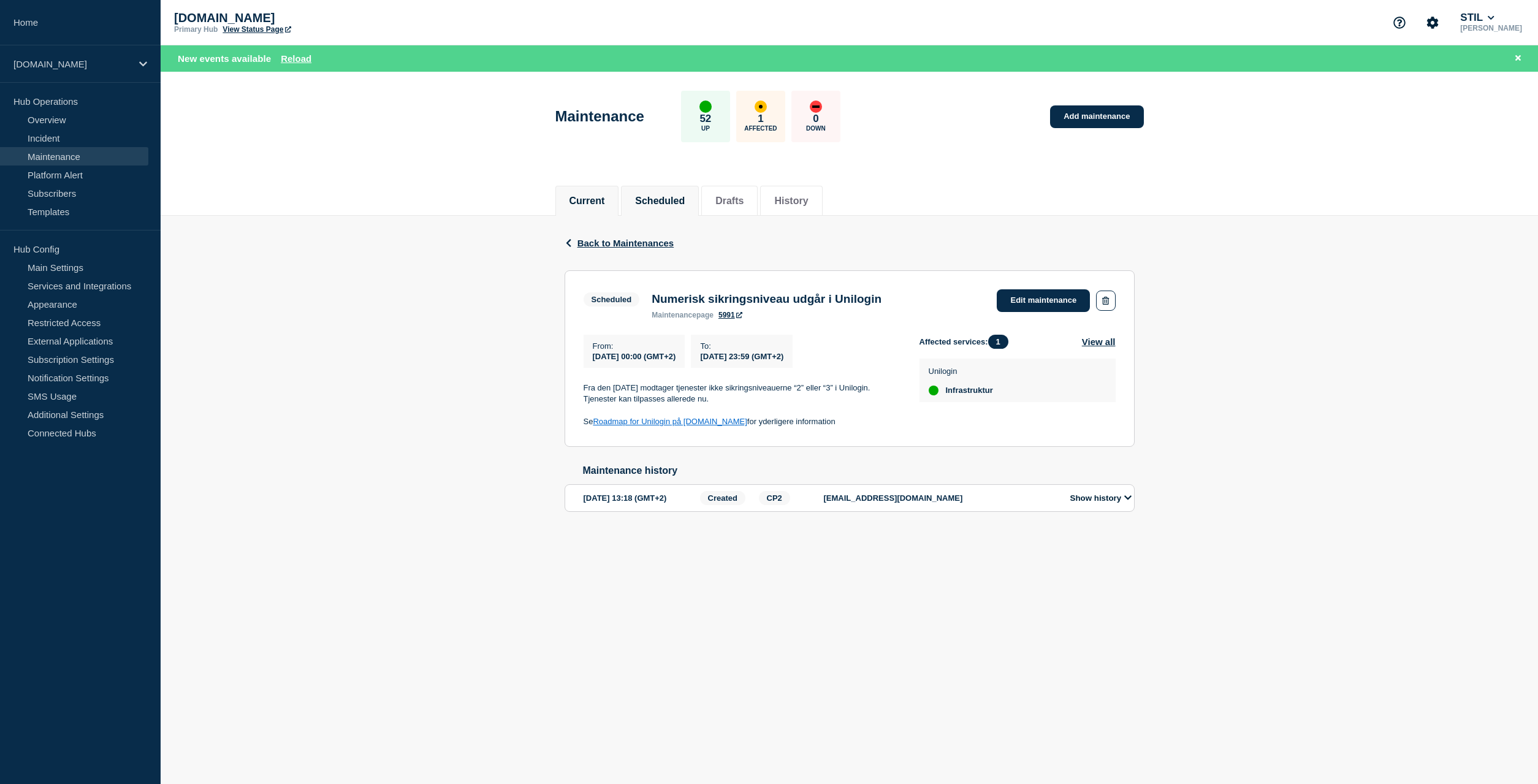
click at [588, 202] on button "Current" at bounding box center [587, 200] width 35 height 11
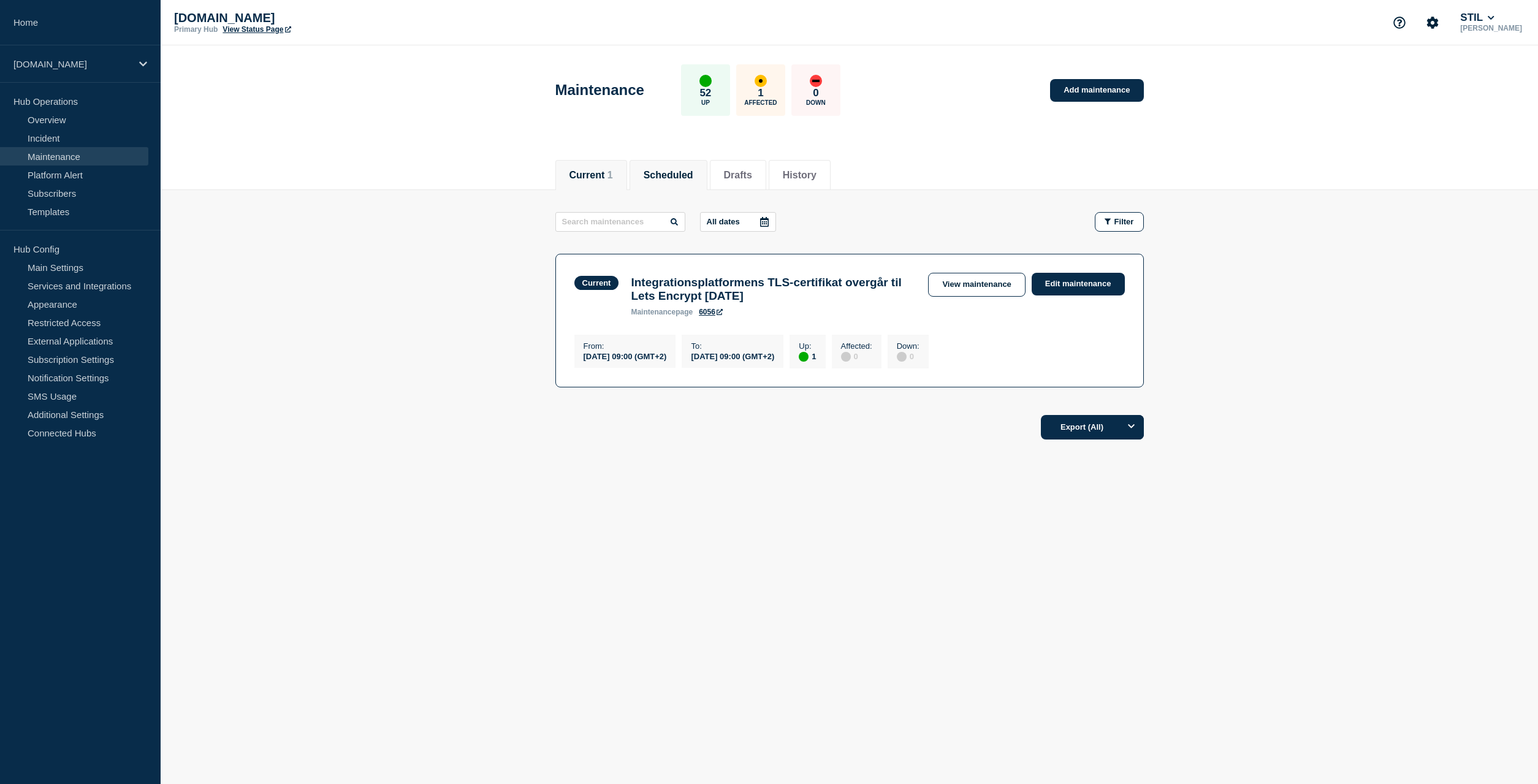
click at [670, 178] on button "Scheduled" at bounding box center [669, 175] width 49 height 11
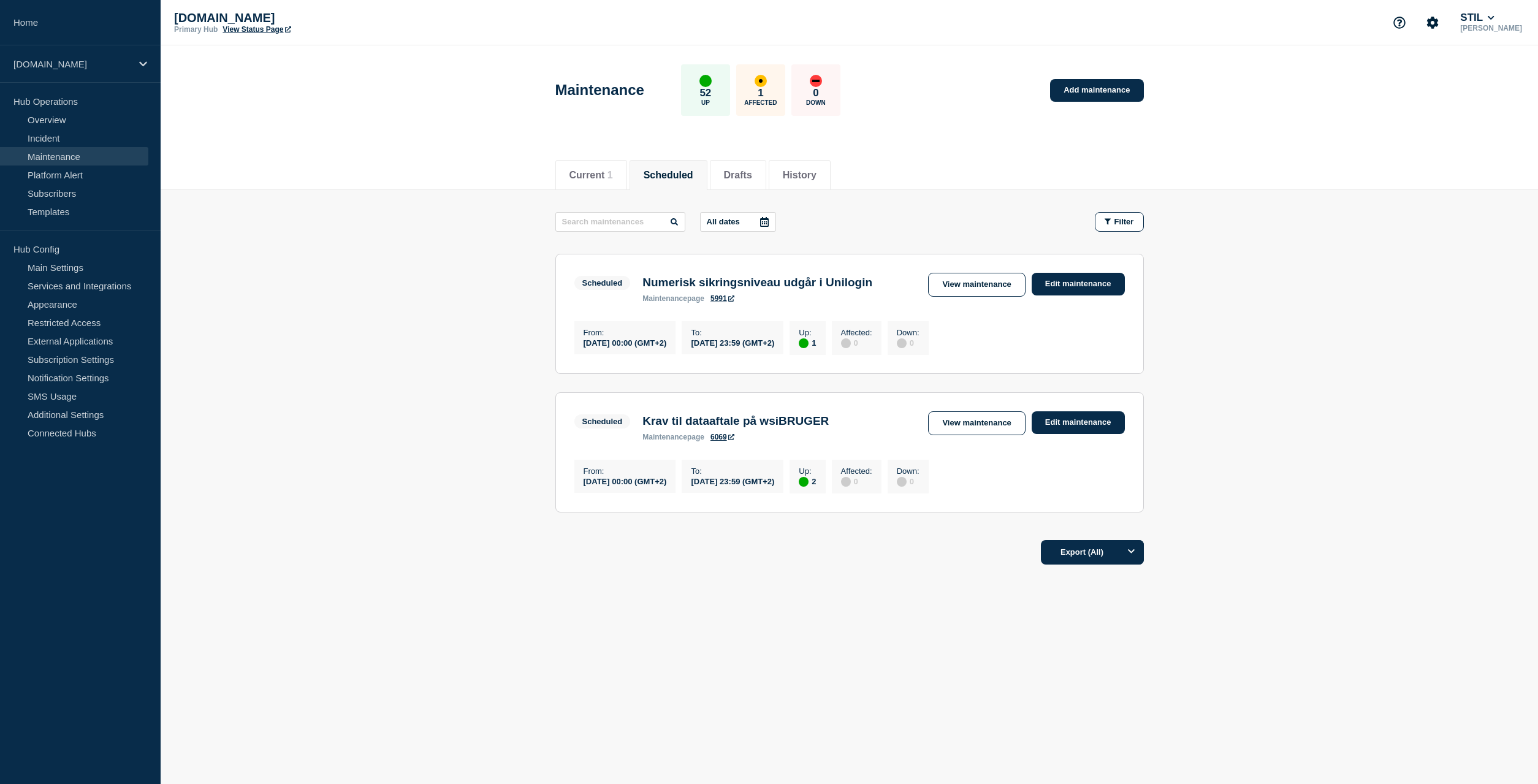
click at [720, 441] on link "6069" at bounding box center [722, 437] width 24 height 8
